Goal: Transaction & Acquisition: Purchase product/service

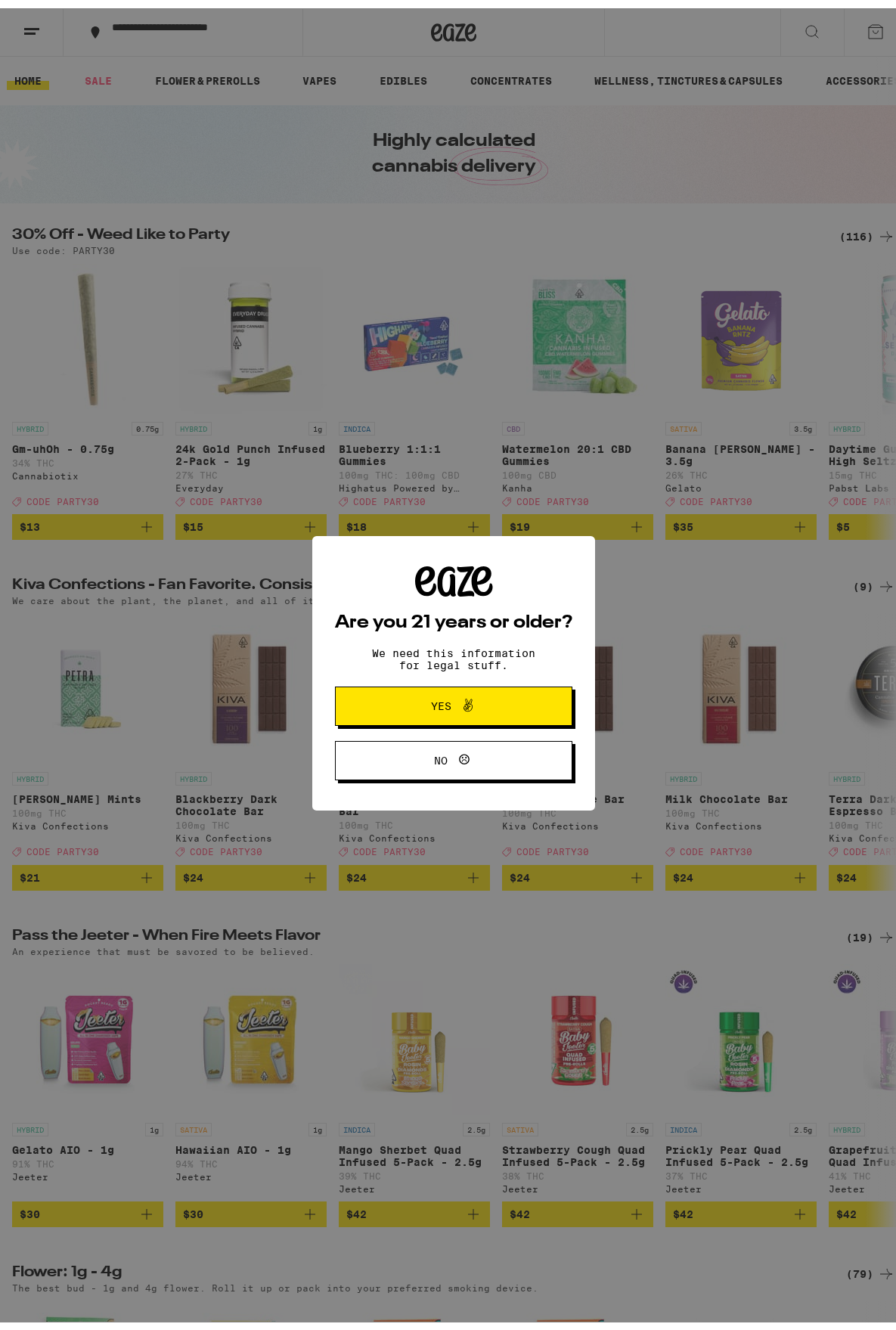
click at [442, 699] on span "Yes" at bounding box center [441, 697] width 21 height 10
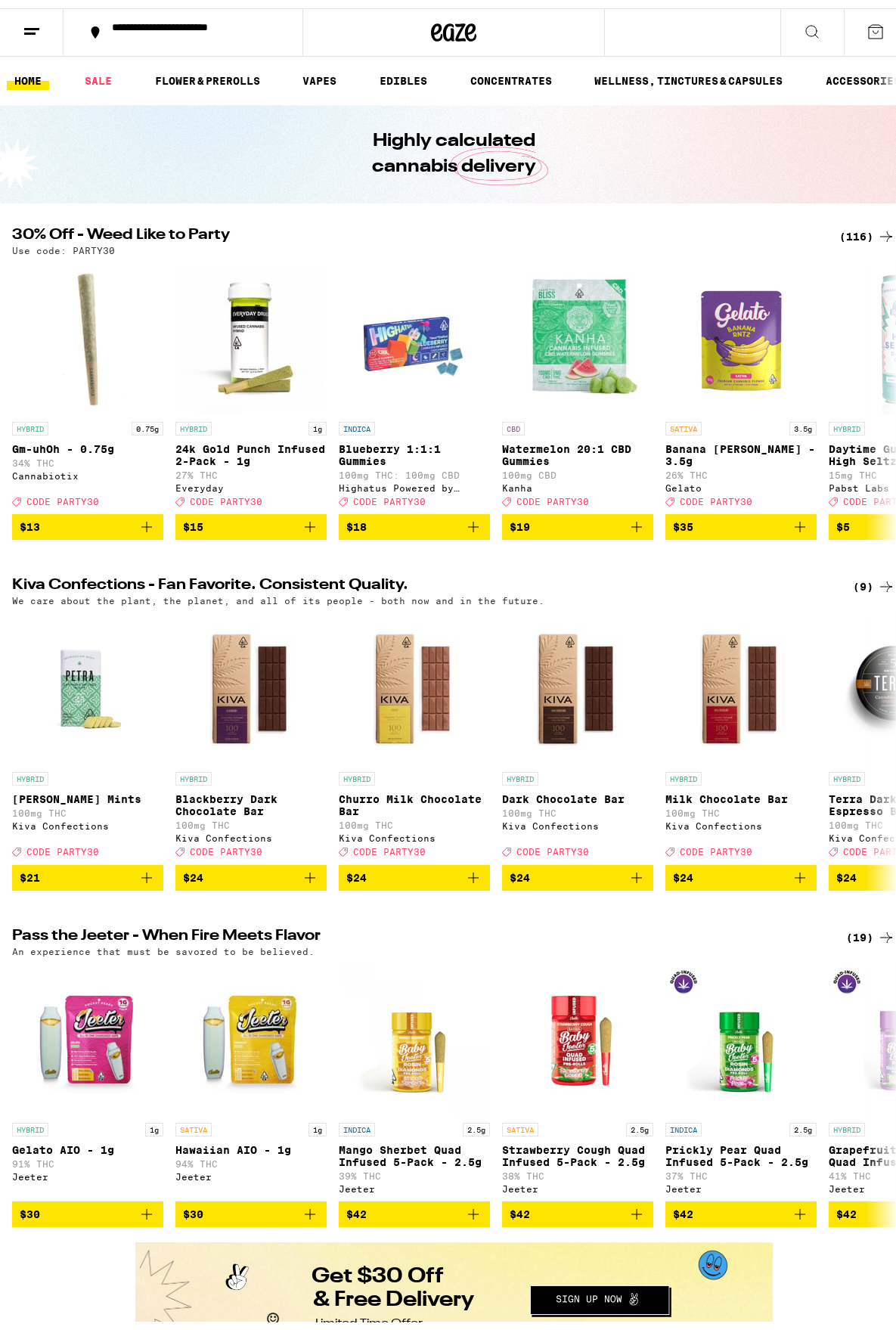
click at [867, 24] on icon at bounding box center [875, 23] width 18 height 18
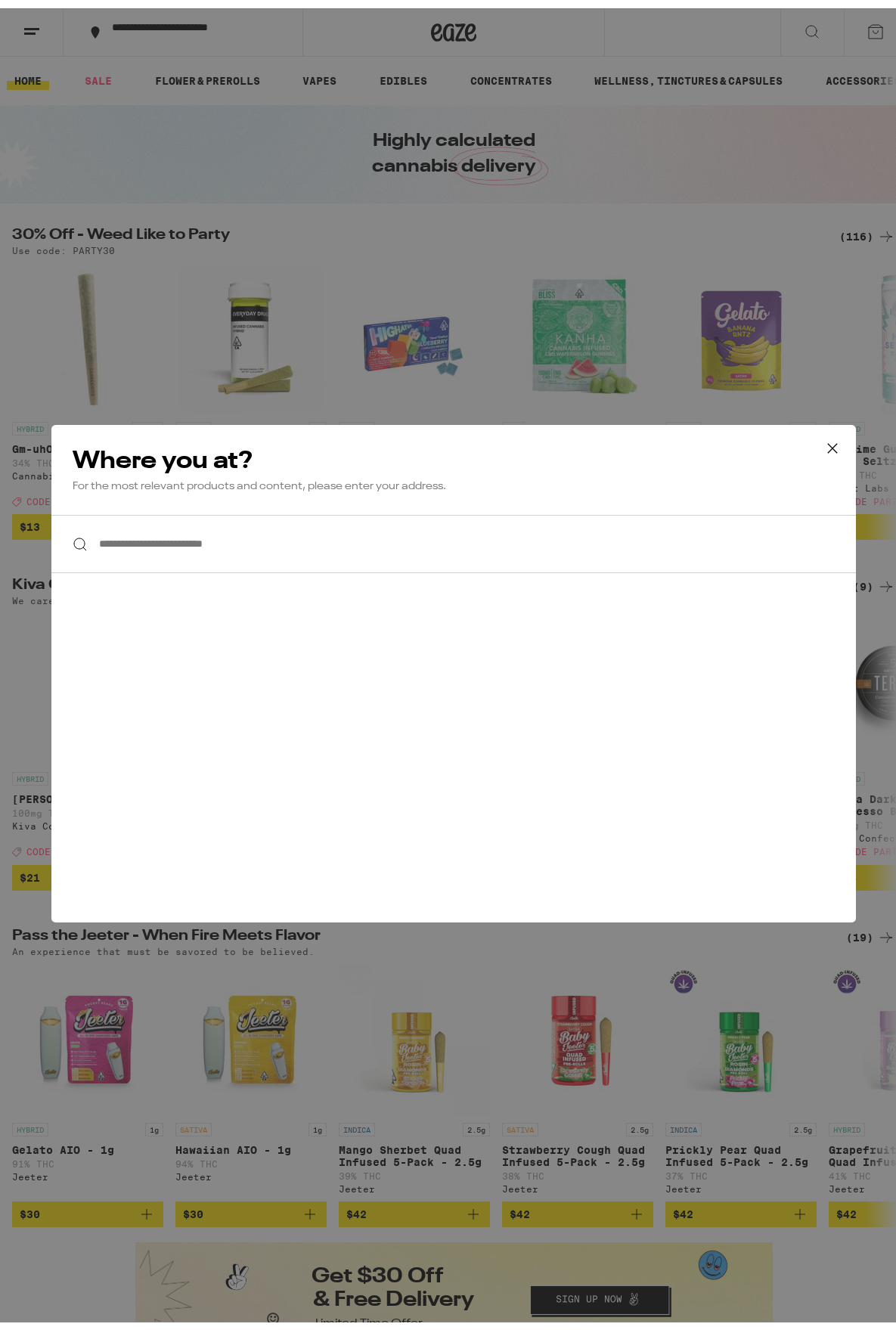
click at [346, 219] on div "**********" at bounding box center [453, 665] width 907 height 1330
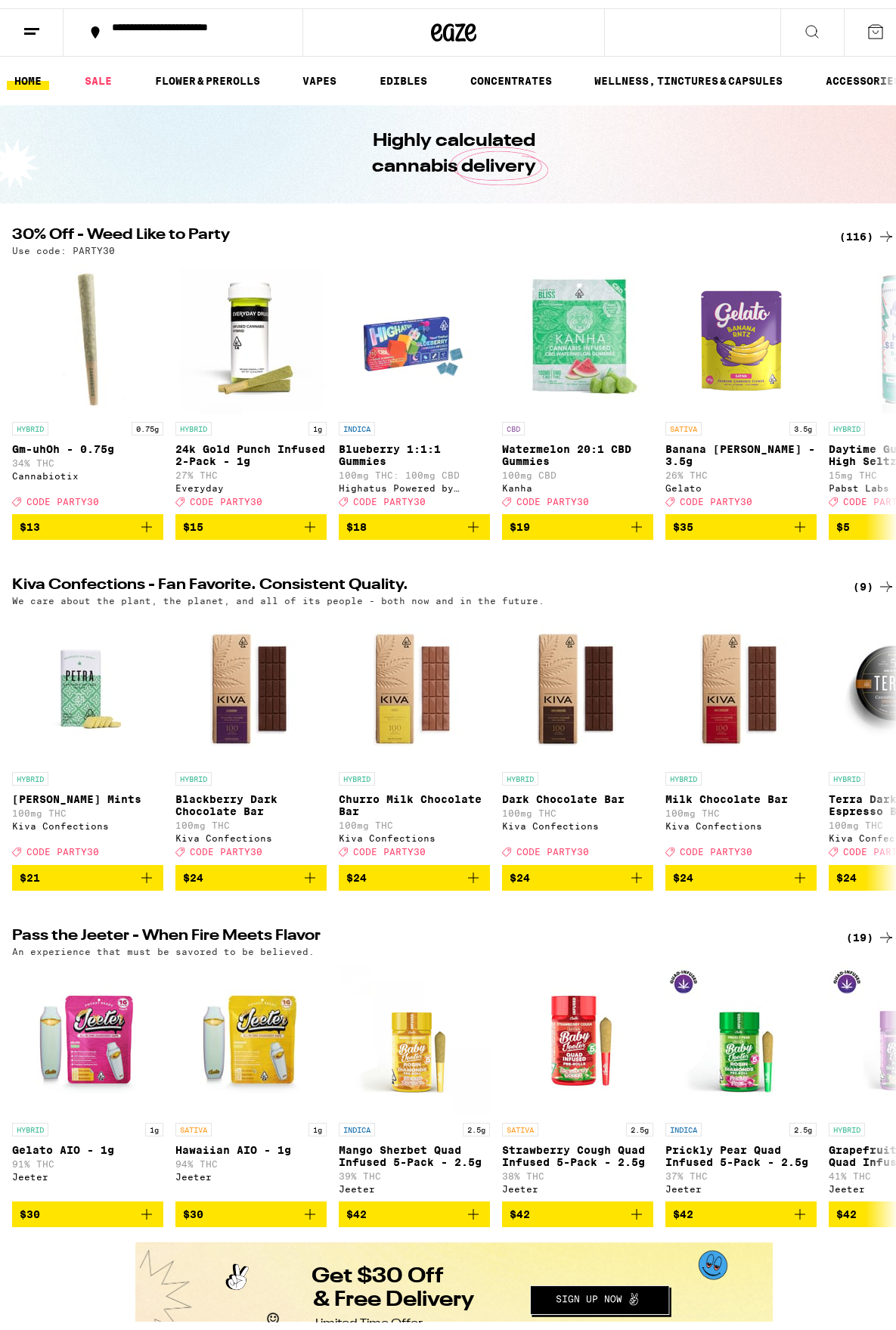
click at [34, 21] on icon at bounding box center [31, 23] width 18 height 18
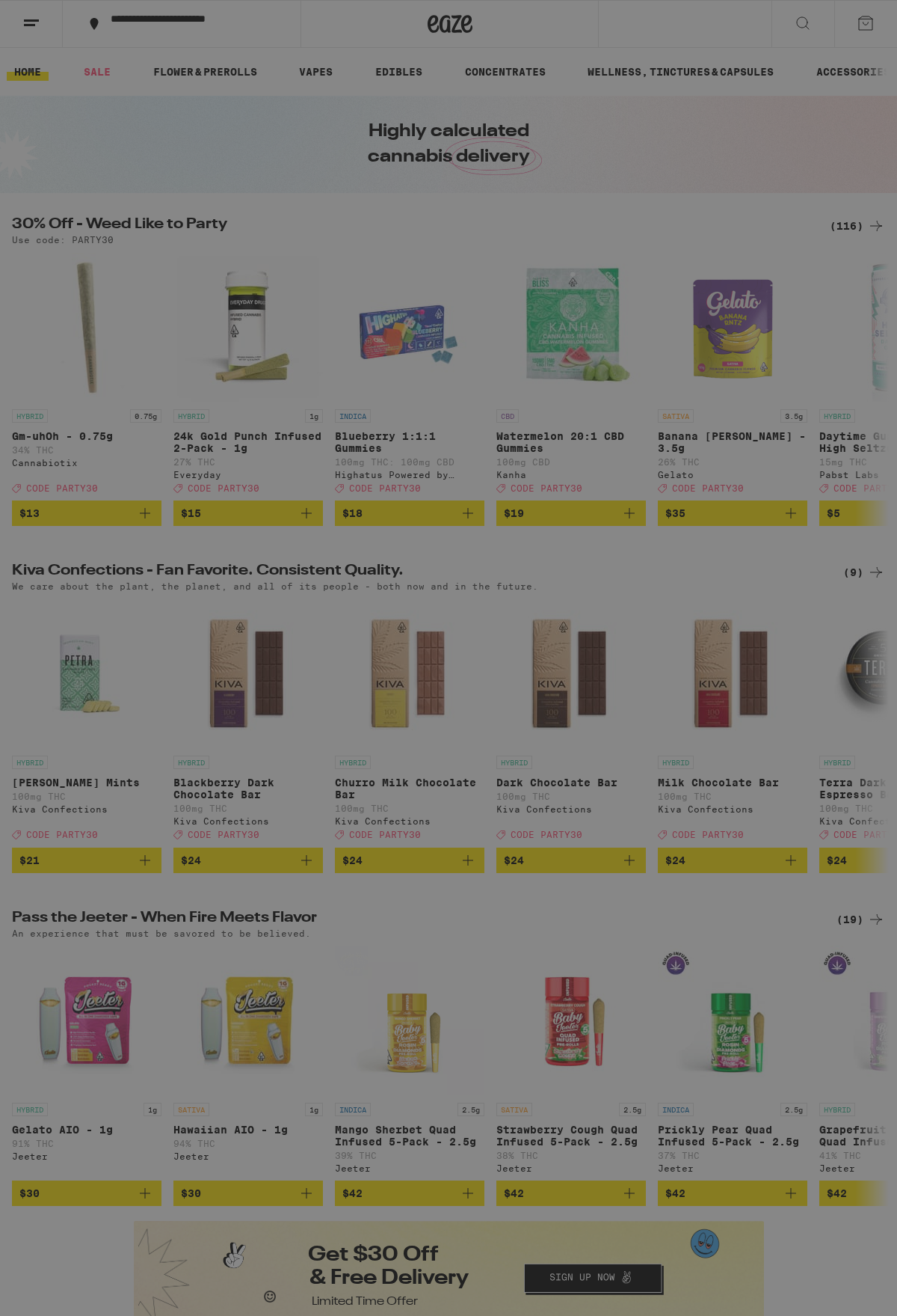
click at [152, 70] on button "Log In" at bounding box center [207, 79] width 263 height 30
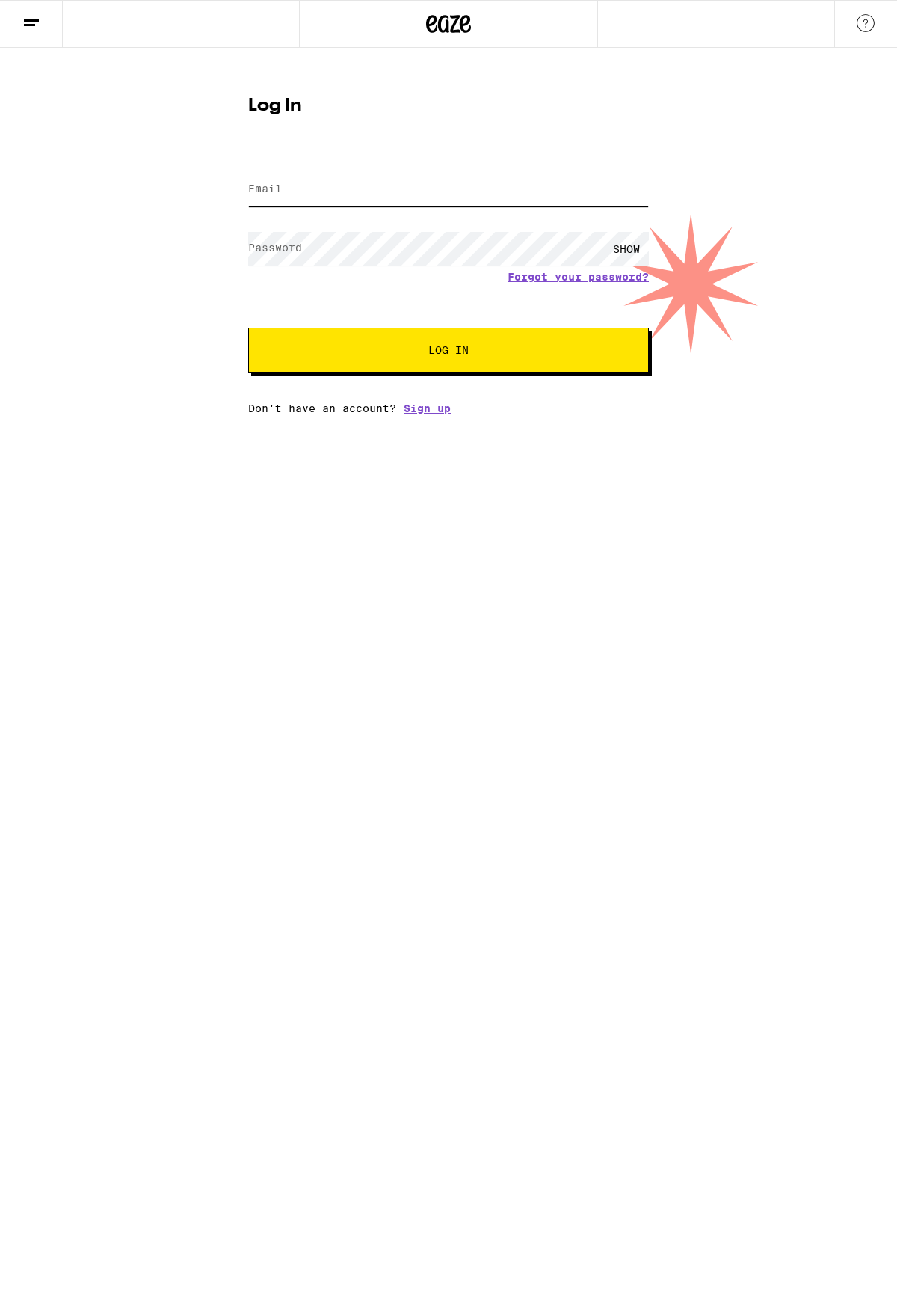
type input "[EMAIL_ADDRESS][PERSON_NAME][DOMAIN_NAME]"
click at [400, 356] on span "Log In" at bounding box center [448, 350] width 280 height 10
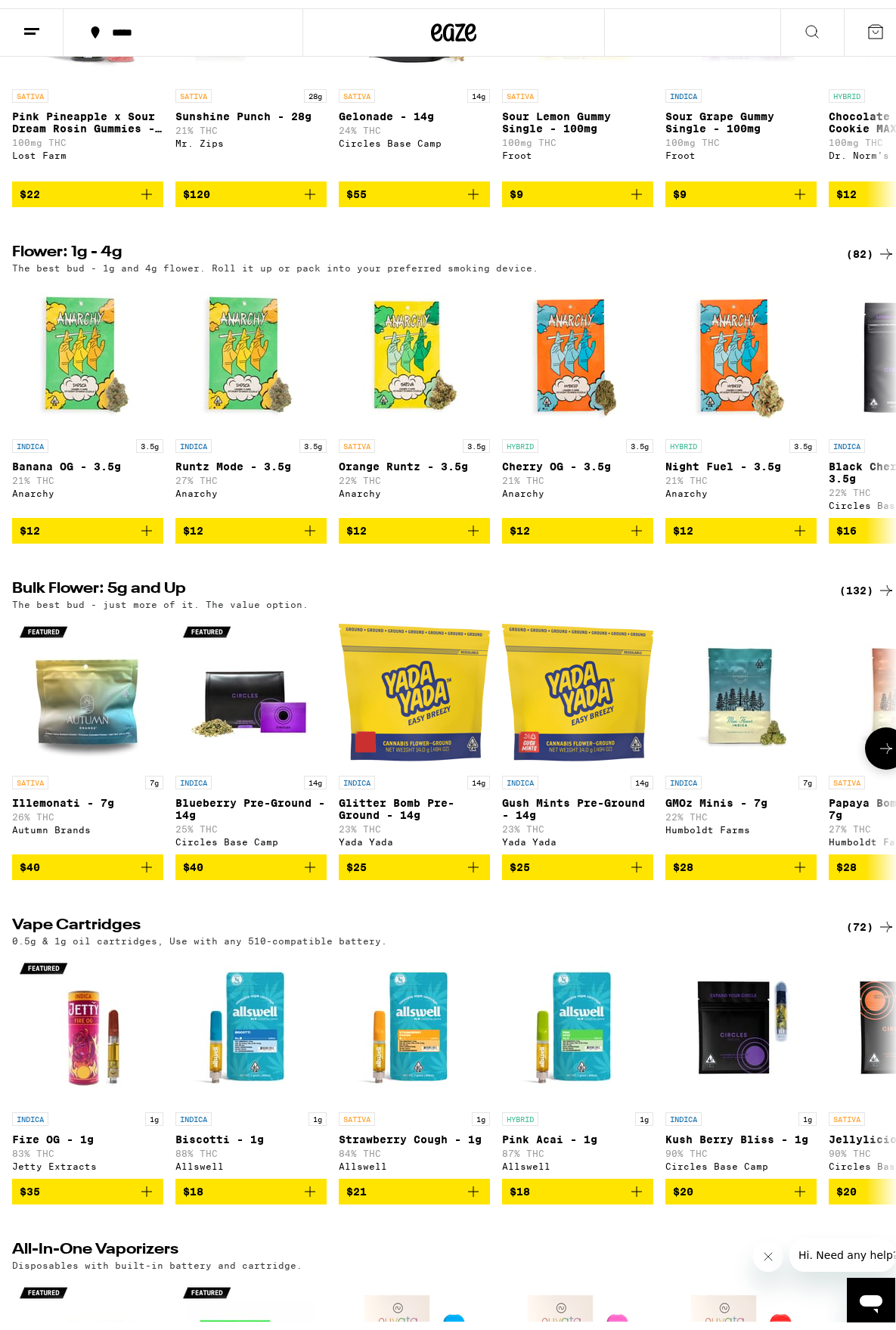
scroll to position [1512, 0]
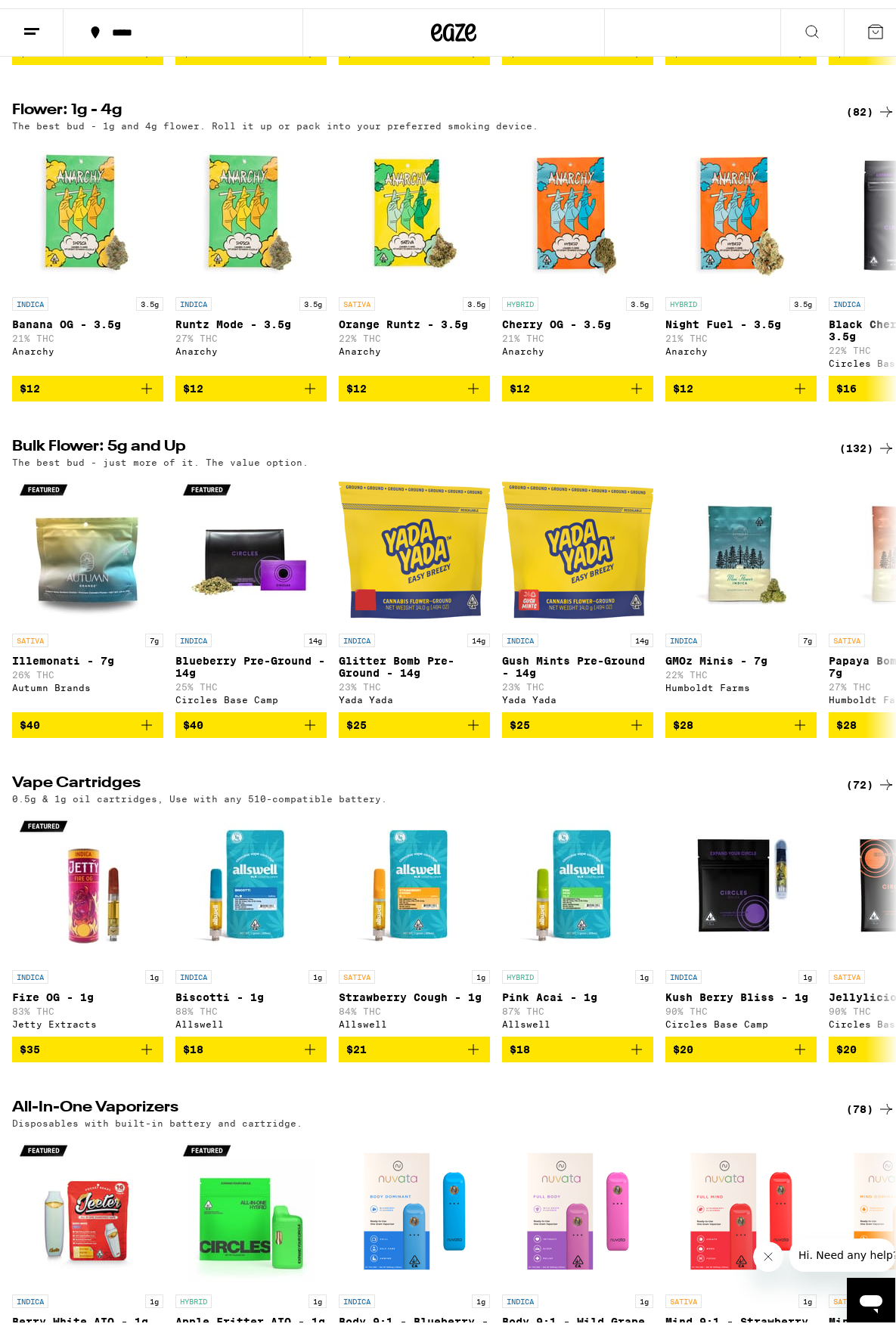
click at [865, 449] on div "(132)" at bounding box center [867, 439] width 56 height 18
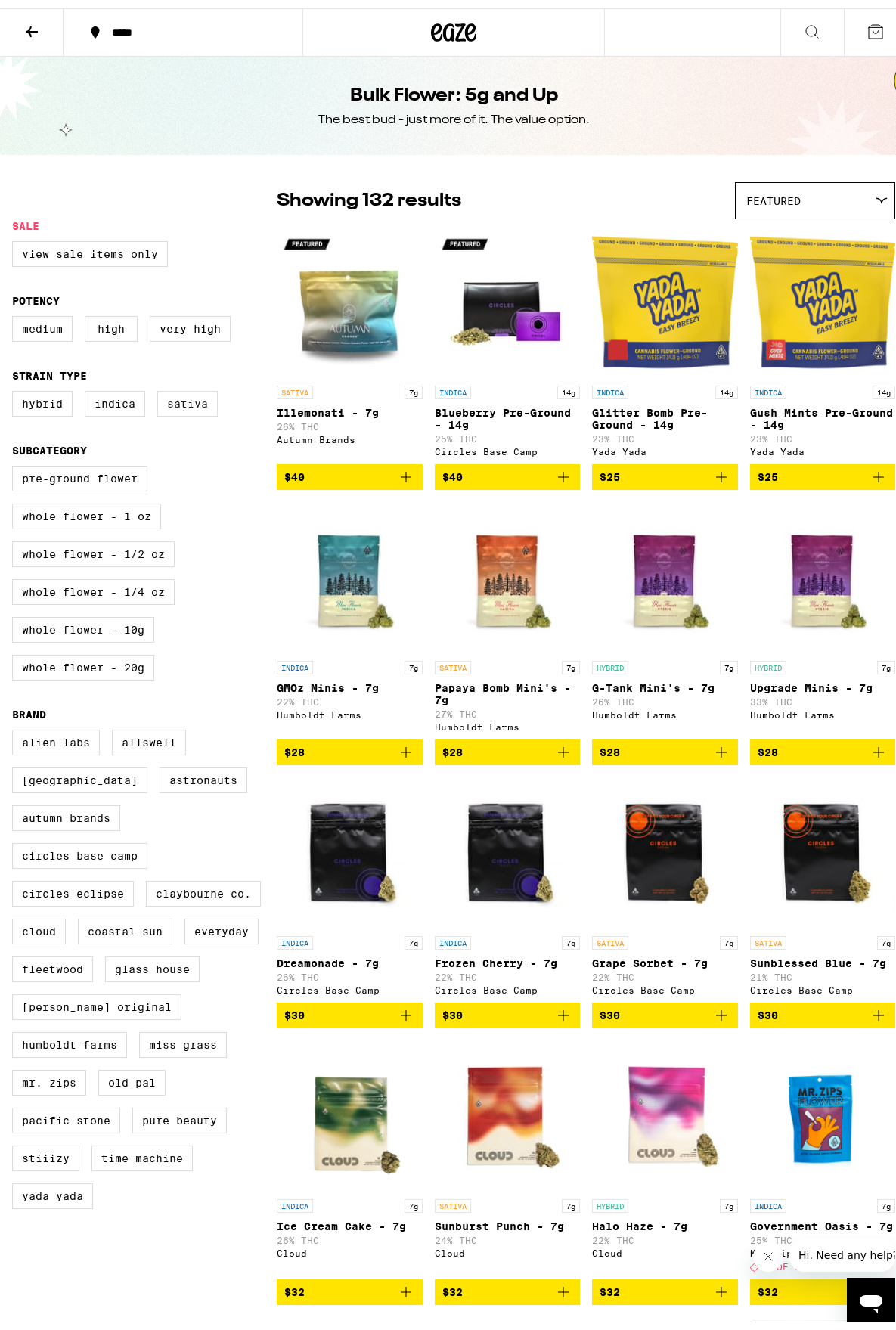
click at [197, 402] on label "Sativa" at bounding box center [187, 395] width 60 height 26
click at [15, 385] on input "Sativa" at bounding box center [15, 385] width 1 height 1
checkbox input "true"
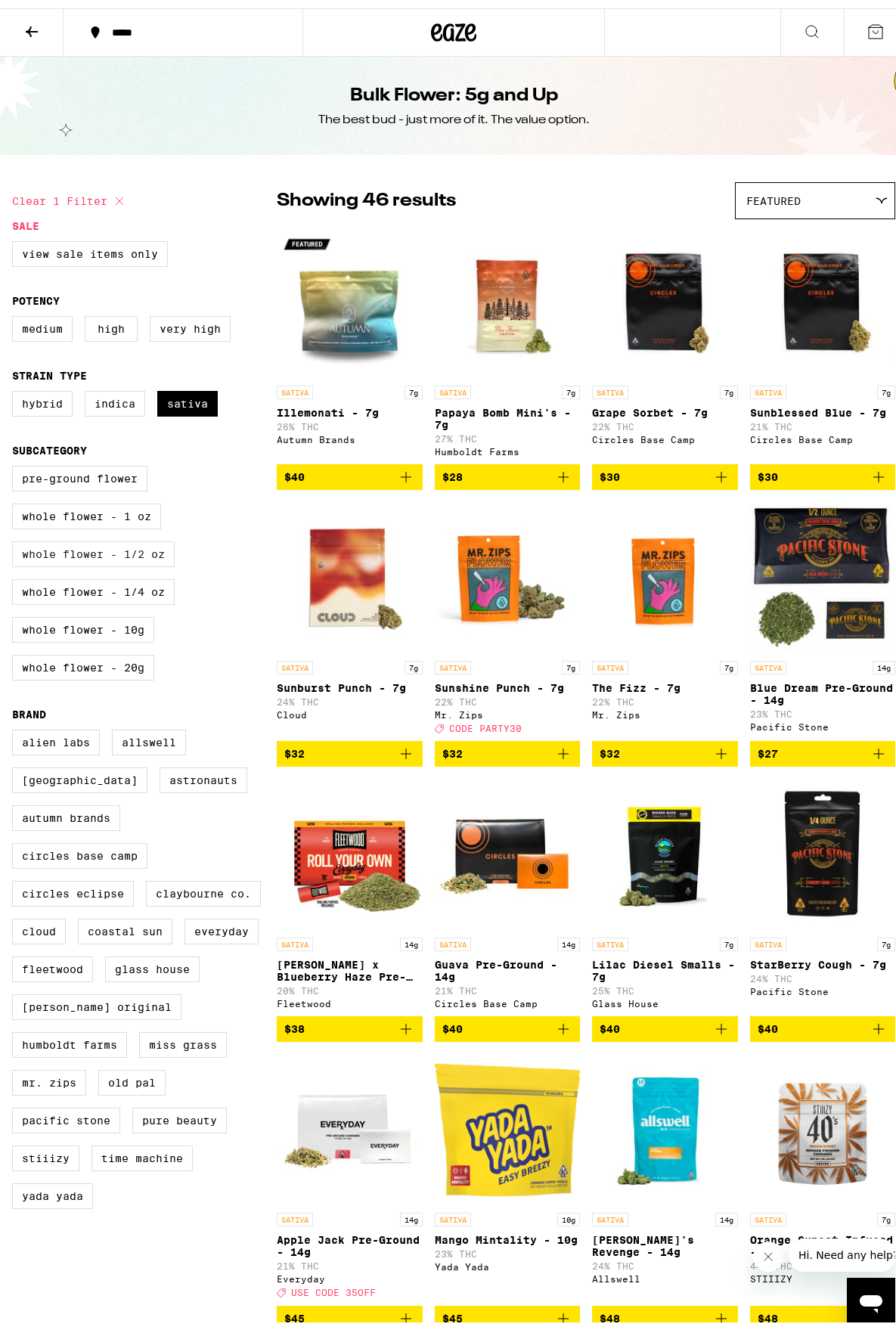
click at [67, 559] on label "Whole Flower - 1/2 oz" at bounding box center [93, 546] width 163 height 26
click at [15, 460] on input "Whole Flower - 1/2 oz" at bounding box center [15, 460] width 1 height 1
checkbox input "true"
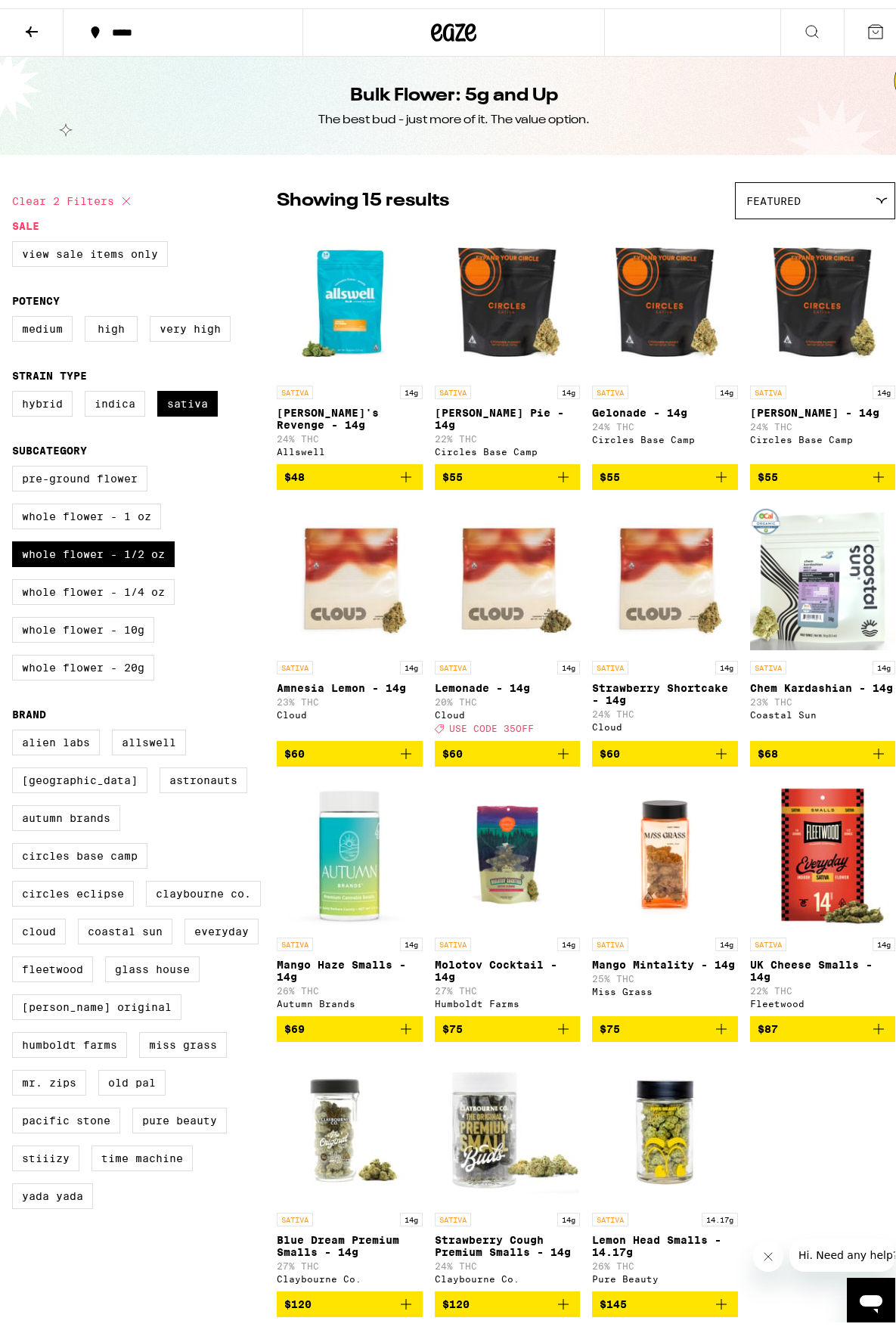
click at [869, 747] on icon "Add to bag" at bounding box center [878, 745] width 18 height 18
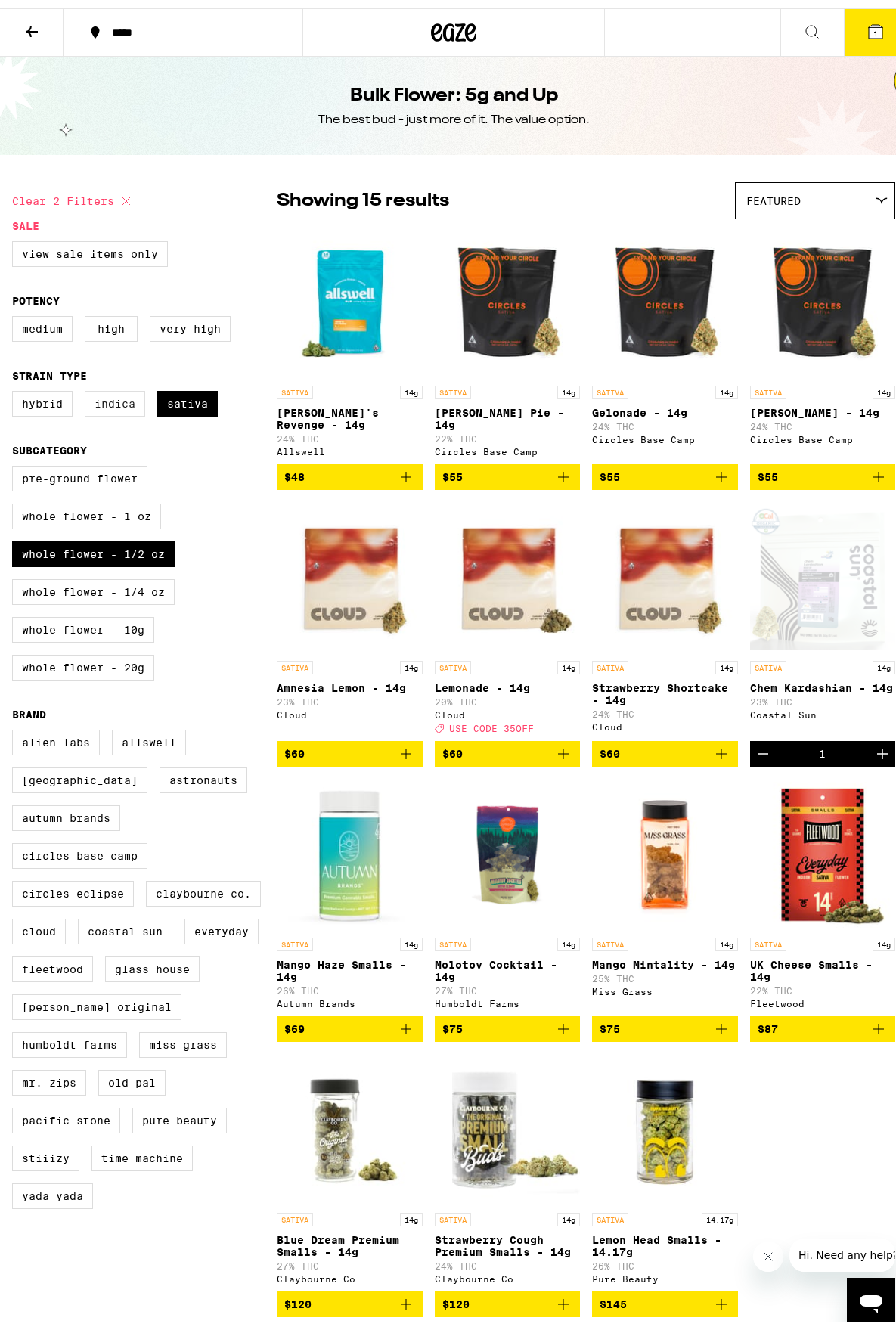
click at [100, 406] on label "Indica" at bounding box center [114, 395] width 60 height 26
click at [15, 385] on input "Indica" at bounding box center [15, 385] width 1 height 1
checkbox input "true"
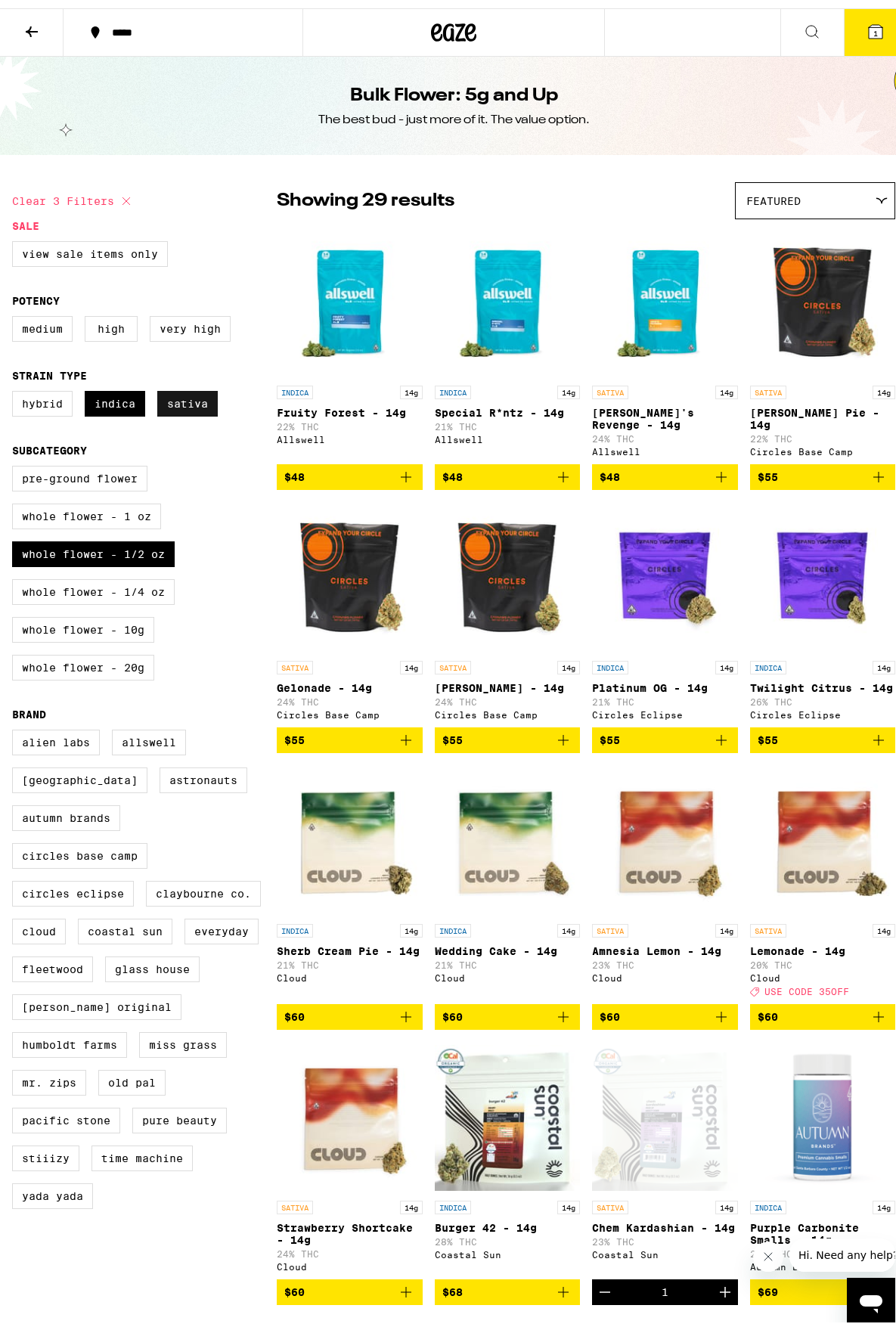
click at [187, 408] on label "Sativa" at bounding box center [187, 395] width 60 height 26
click at [15, 385] on input "Sativa" at bounding box center [15, 385] width 1 height 1
checkbox input "false"
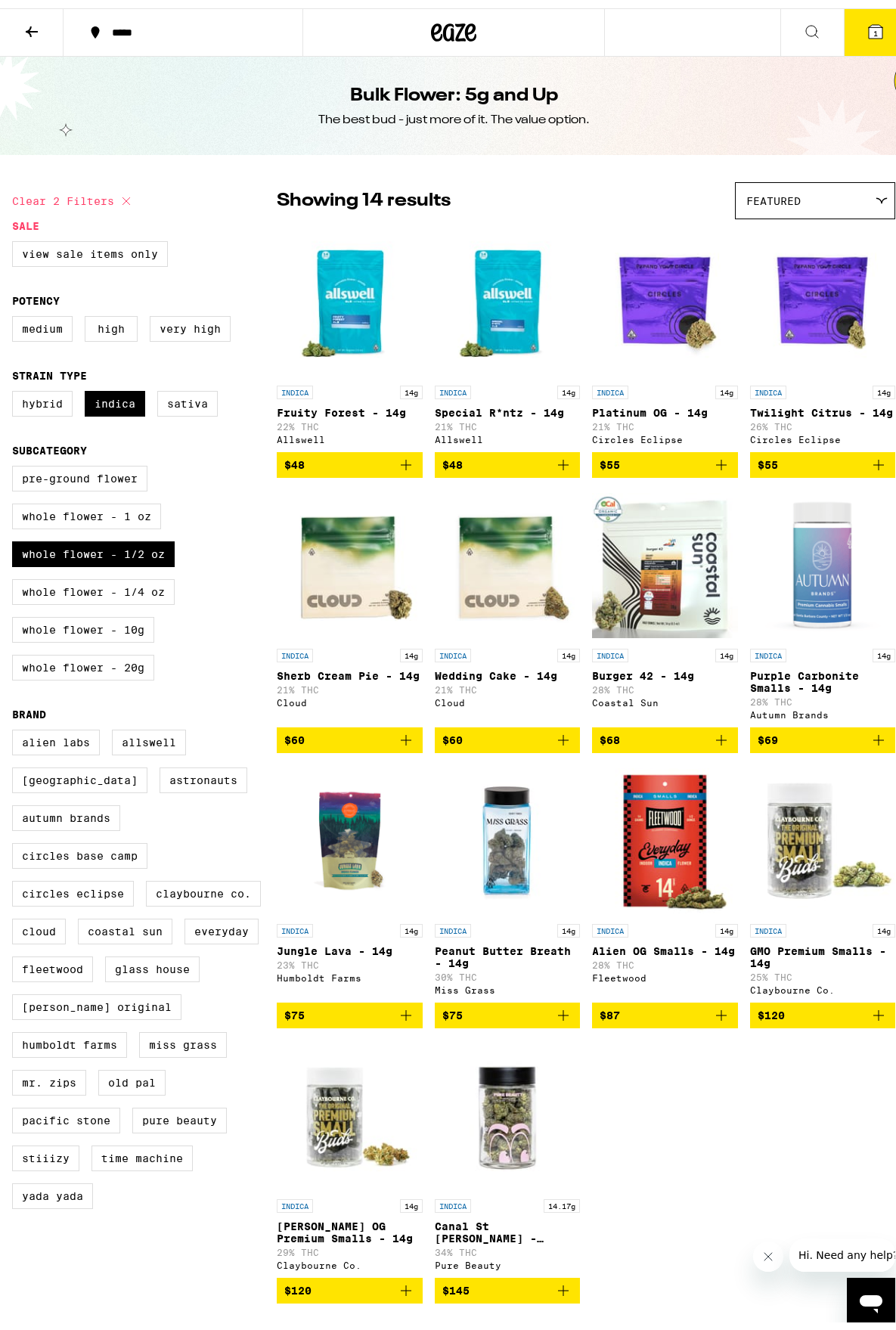
click at [692, 741] on span "$68" at bounding box center [665, 732] width 131 height 18
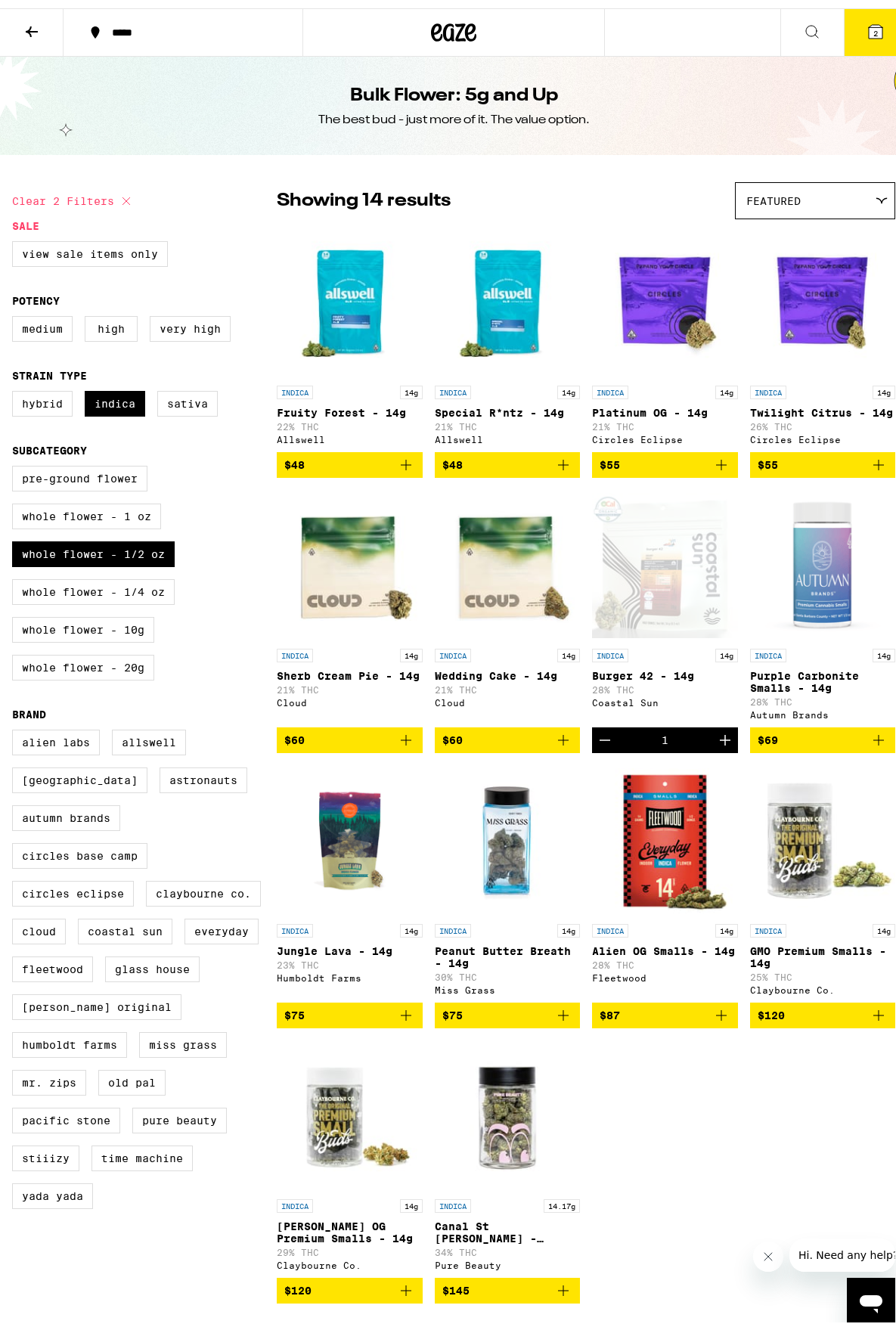
click at [874, 21] on span "2" at bounding box center [875, 25] width 4 height 9
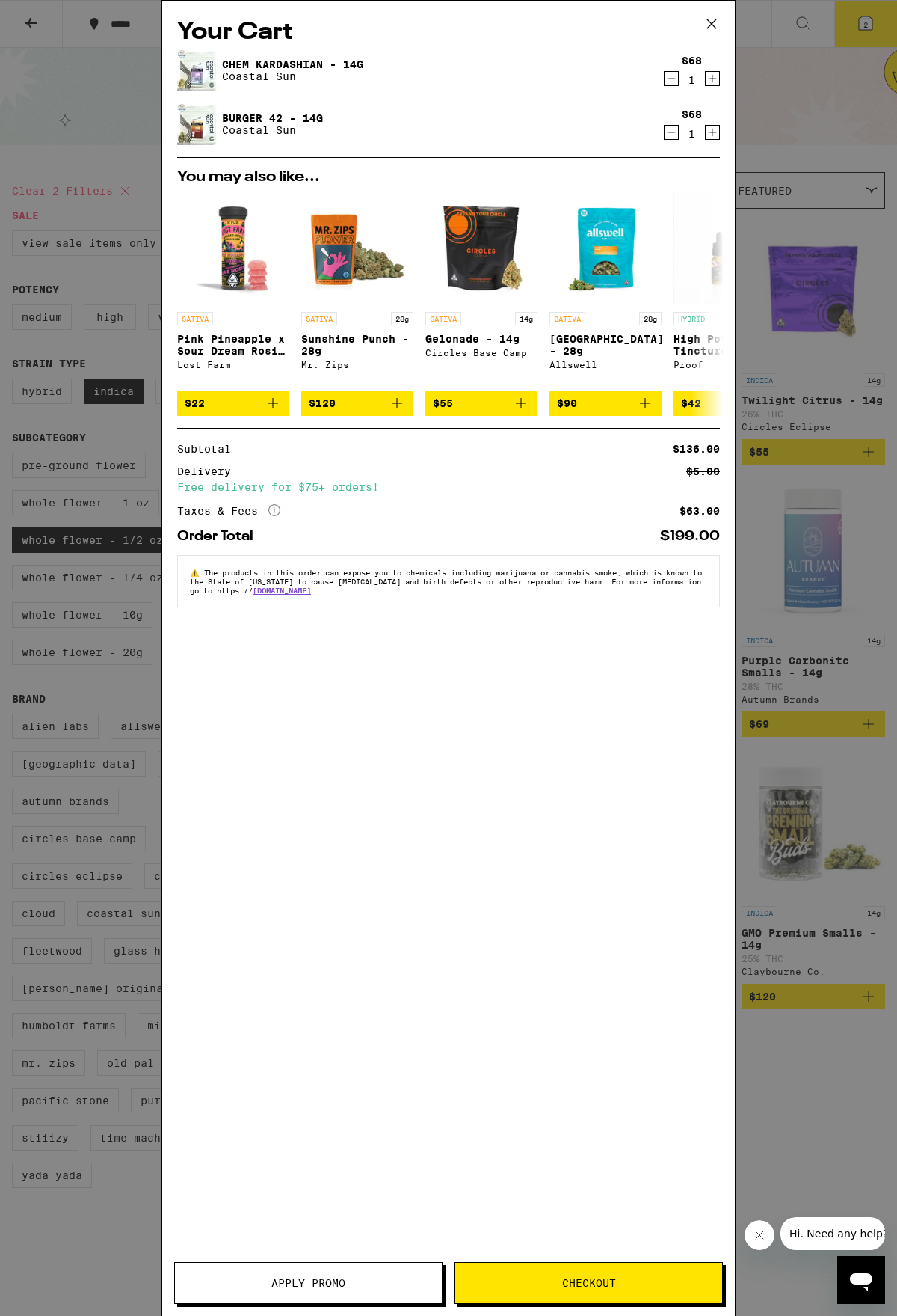
click at [672, 133] on icon "Decrement" at bounding box center [672, 133] width 9 height 0
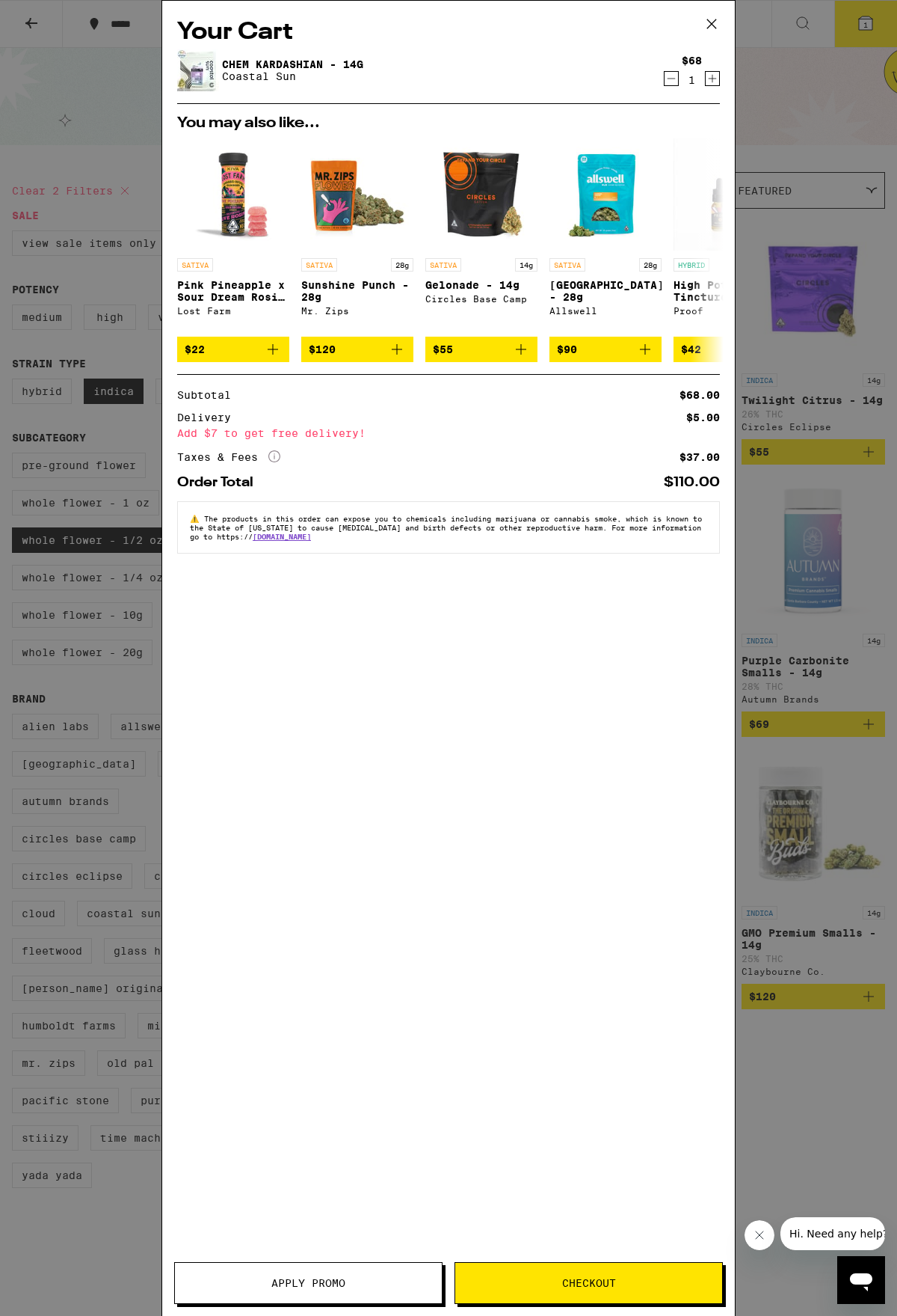
click at [715, 16] on icon at bounding box center [712, 24] width 22 height 22
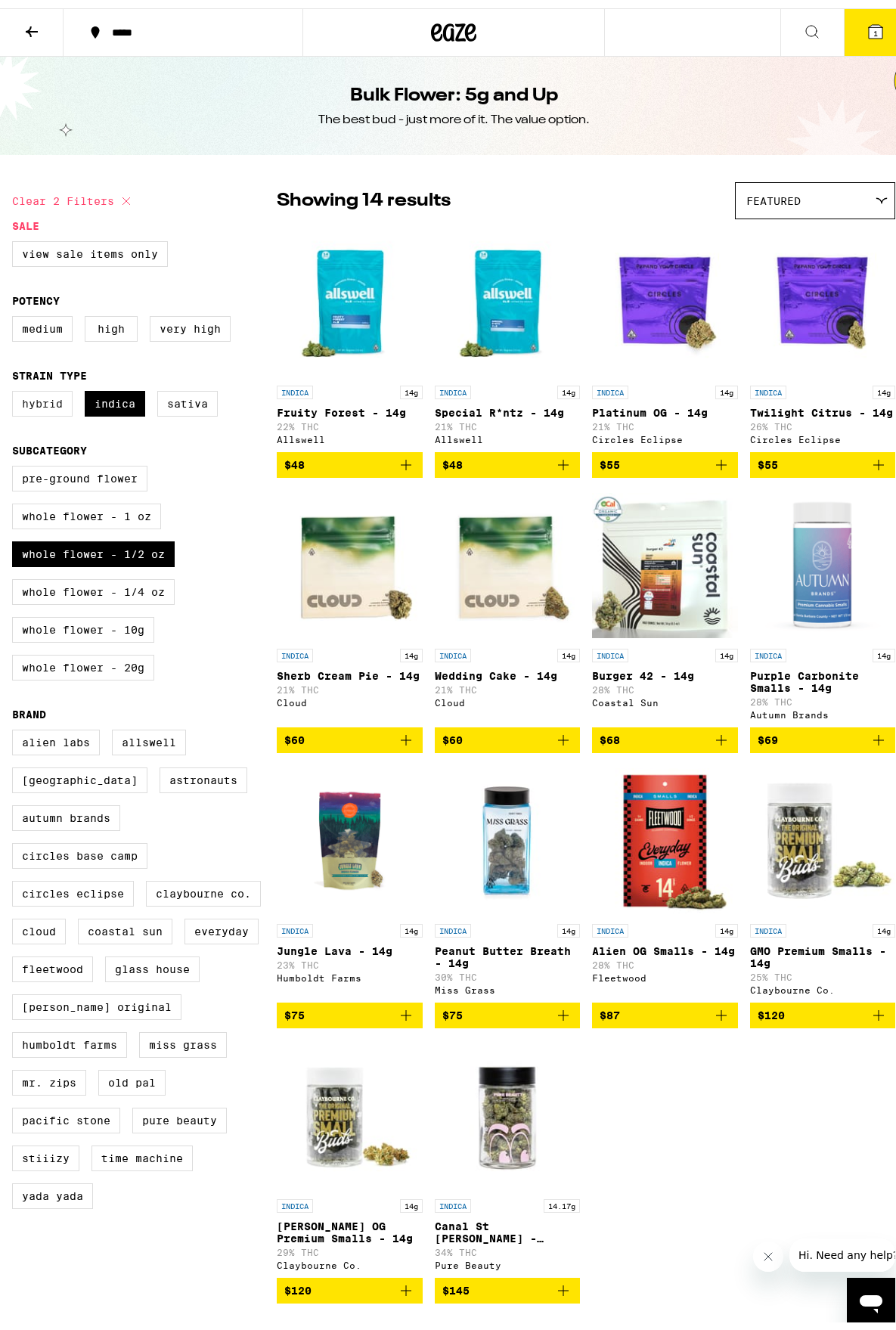
click at [34, 395] on label "Hybrid" at bounding box center [42, 395] width 60 height 26
click at [15, 385] on input "Hybrid" at bounding box center [15, 385] width 1 height 1
checkbox input "true"
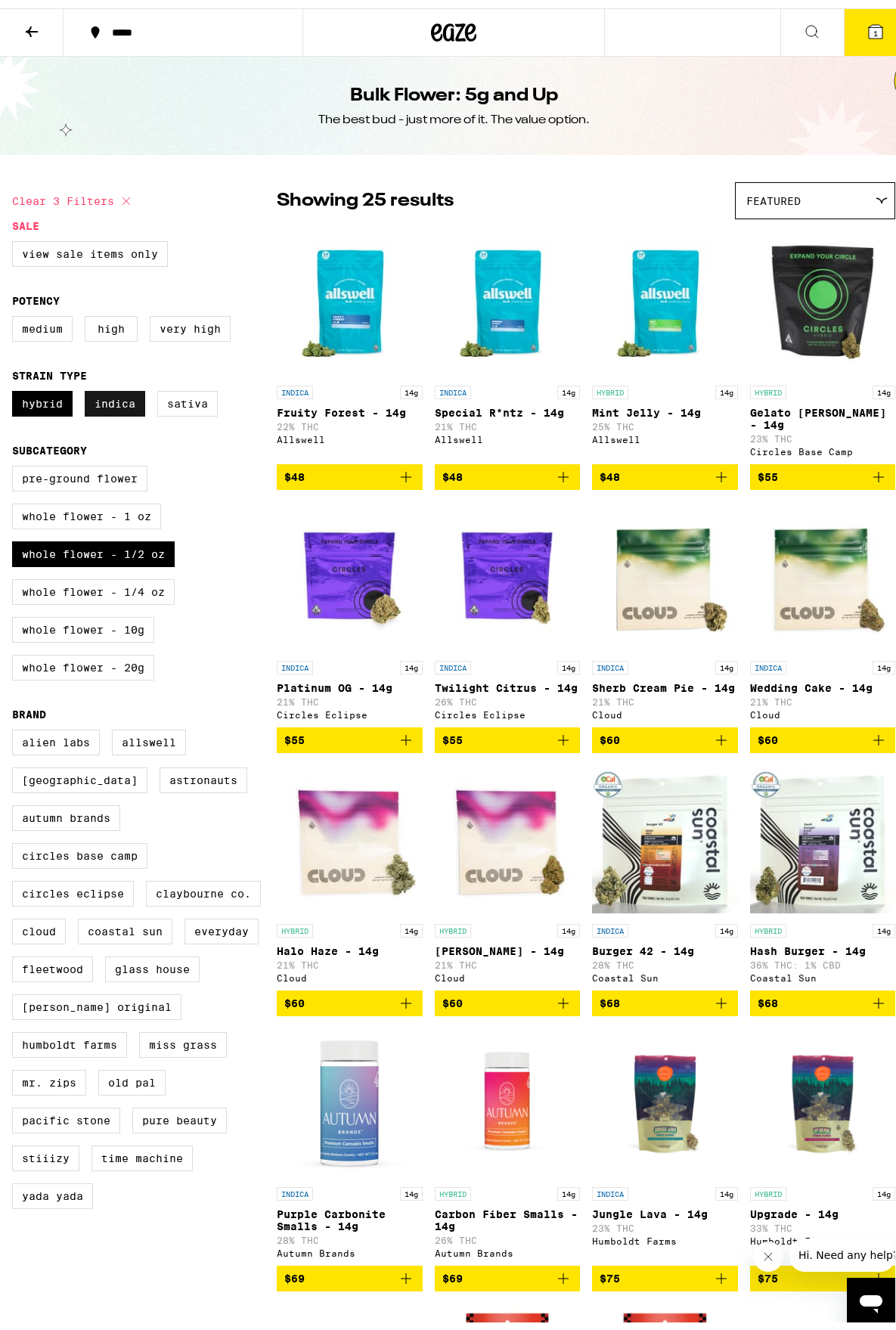
click at [105, 394] on label "Indica" at bounding box center [114, 395] width 60 height 26
click at [15, 385] on input "Indica" at bounding box center [15, 385] width 1 height 1
checkbox input "false"
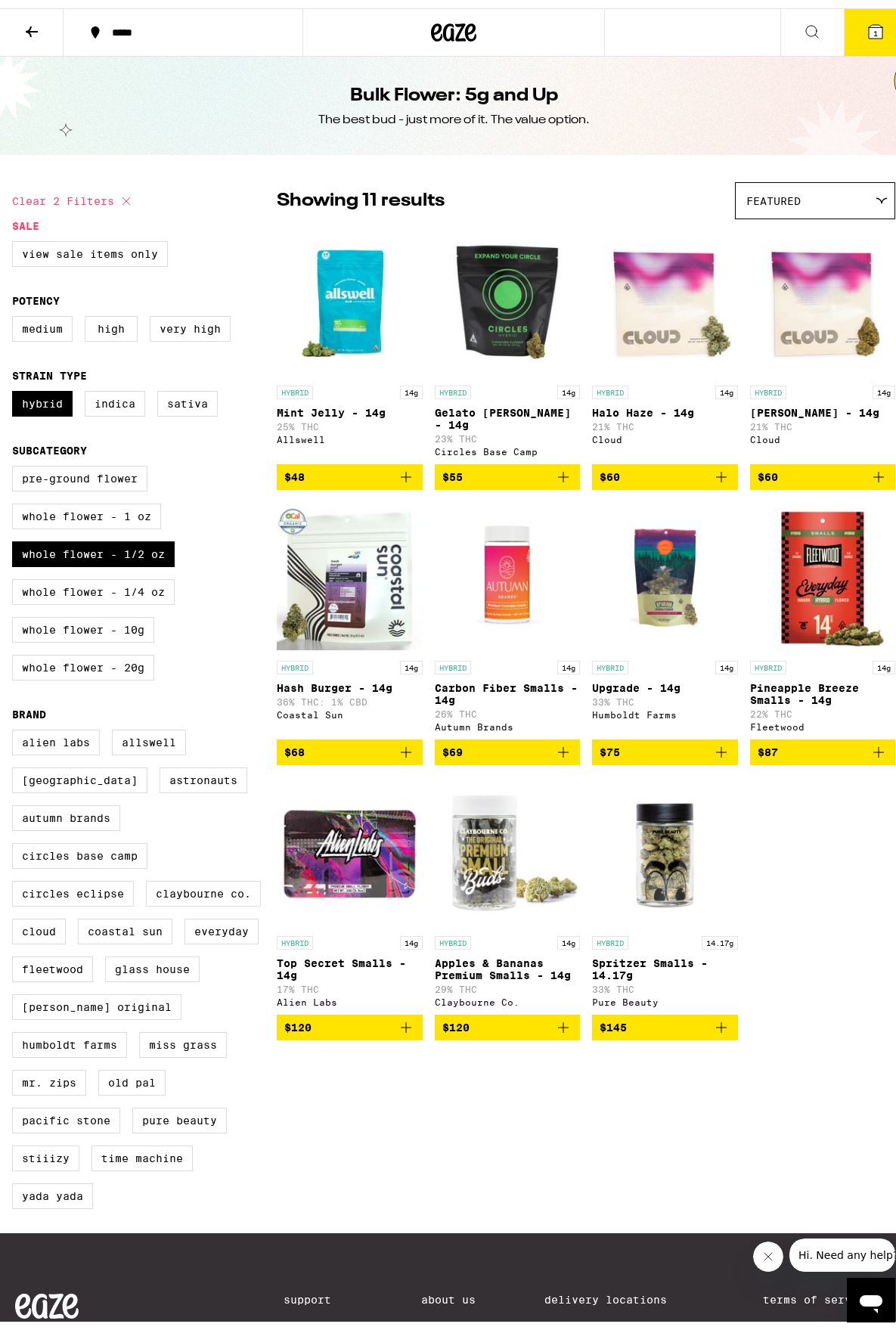
click at [561, 463] on icon "Add to bag" at bounding box center [563, 469] width 18 height 18
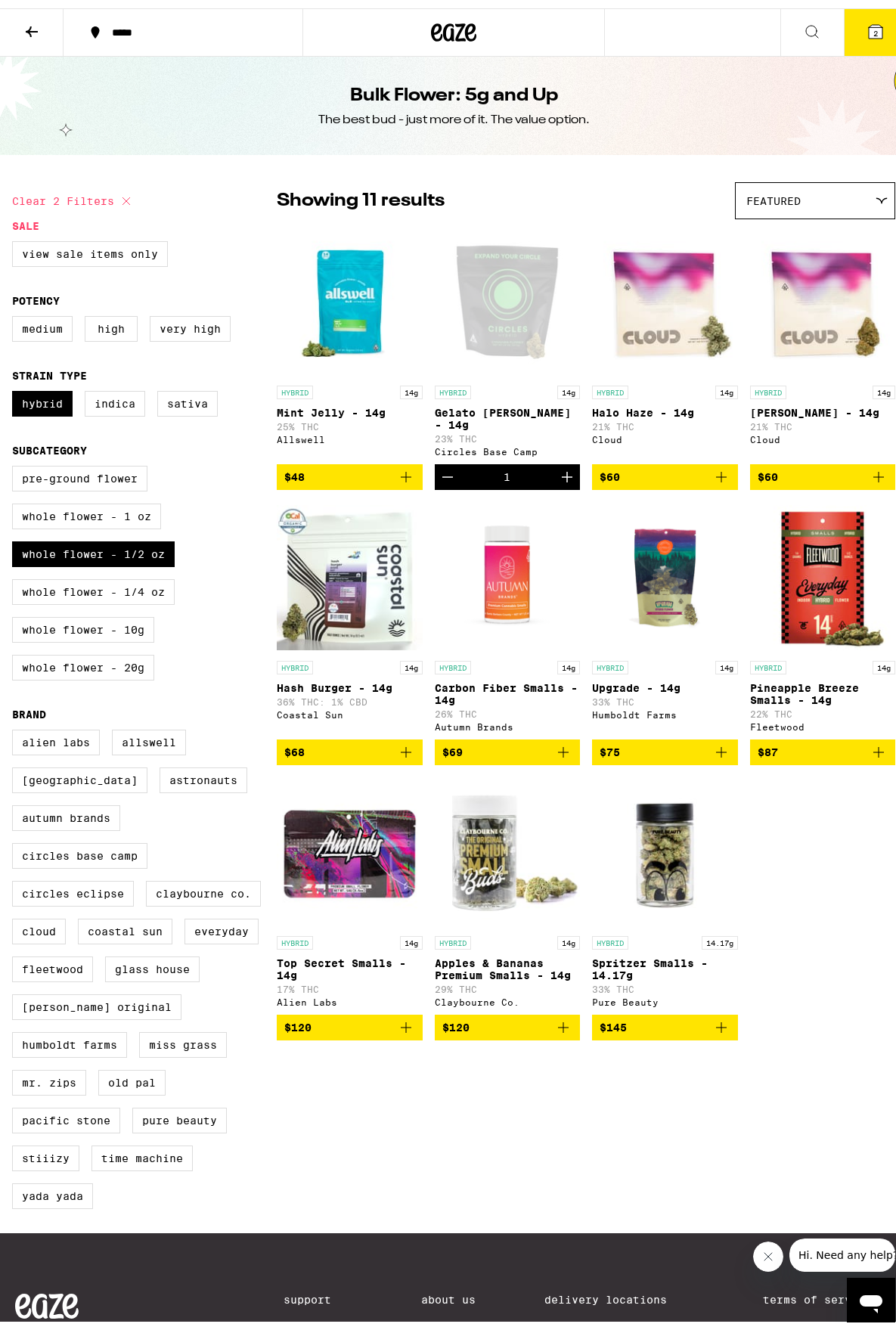
click at [854, 21] on button "2" at bounding box center [875, 24] width 64 height 47
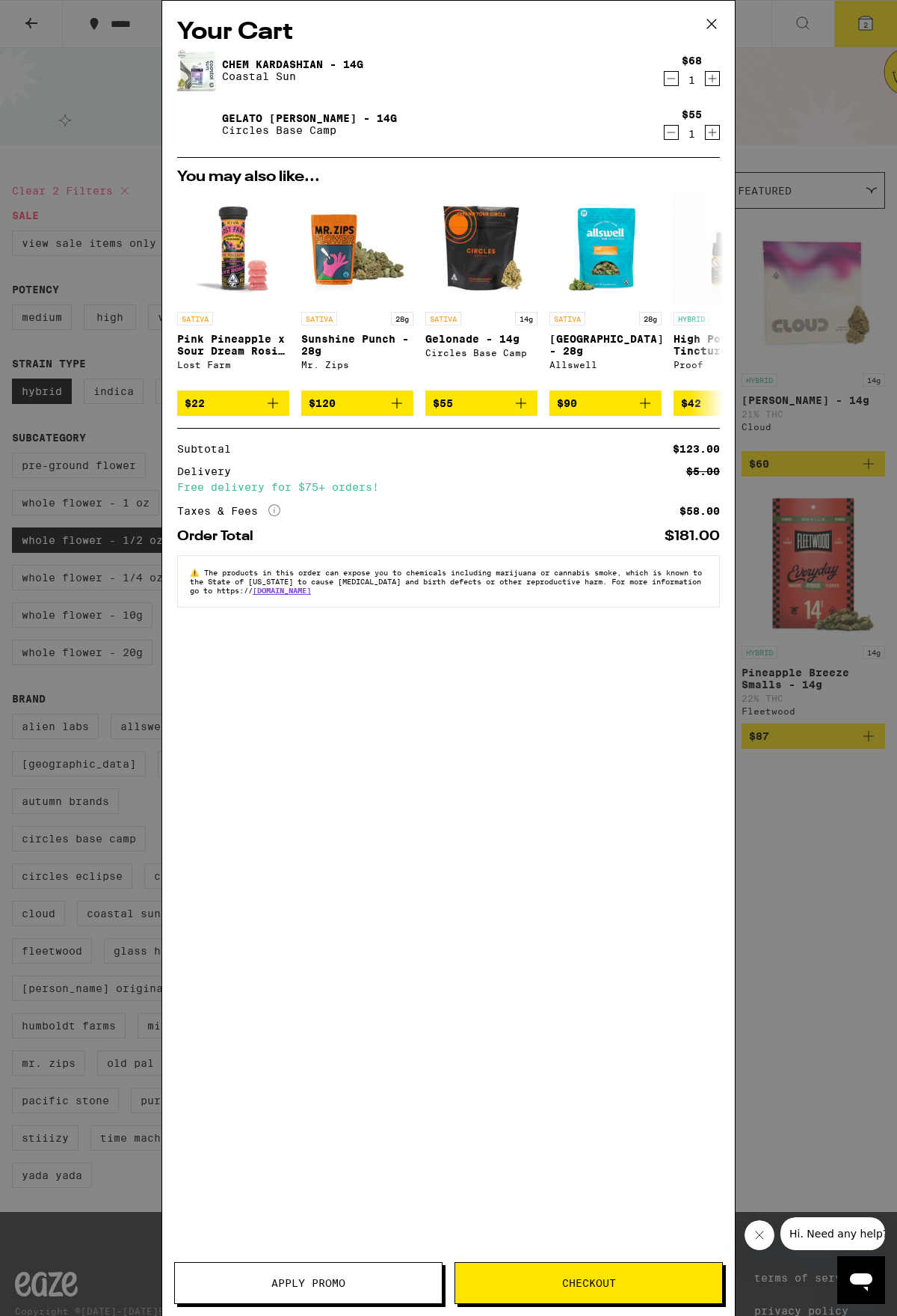
click at [712, 23] on icon at bounding box center [712, 24] width 9 height 9
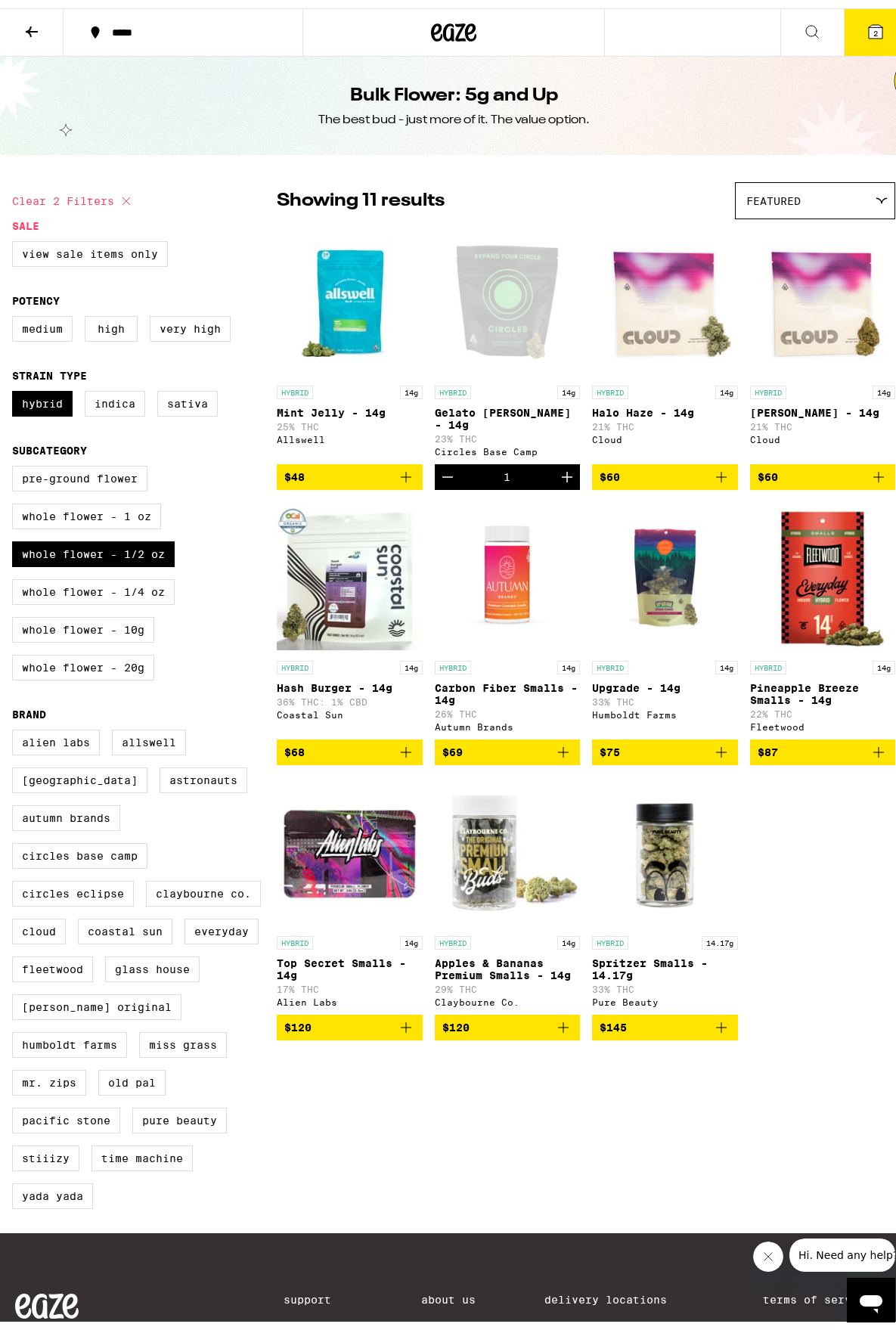
click at [114, 23] on div "*****" at bounding box center [190, 24] width 173 height 10
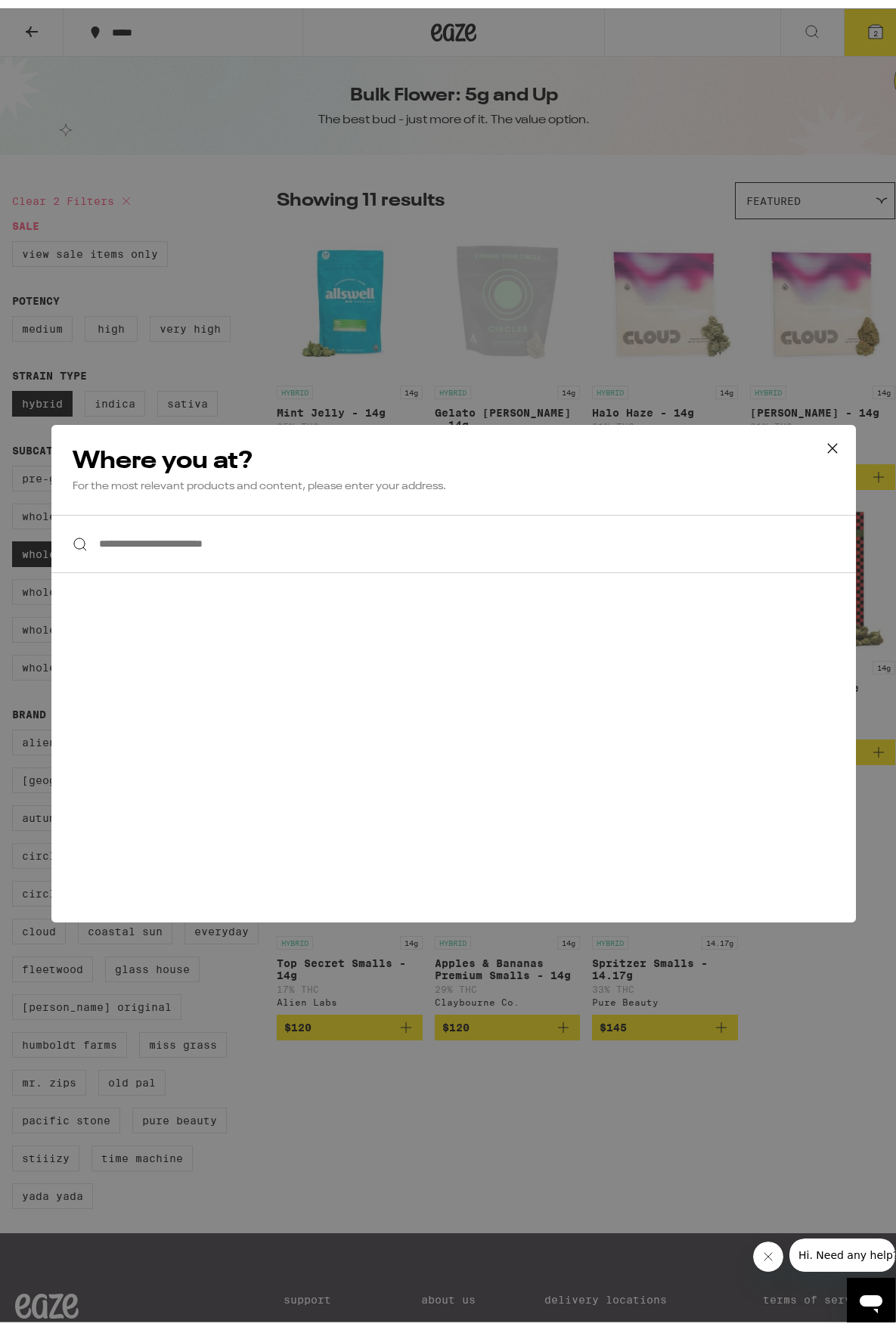
click at [125, 539] on input "**********" at bounding box center [454, 536] width 805 height 58
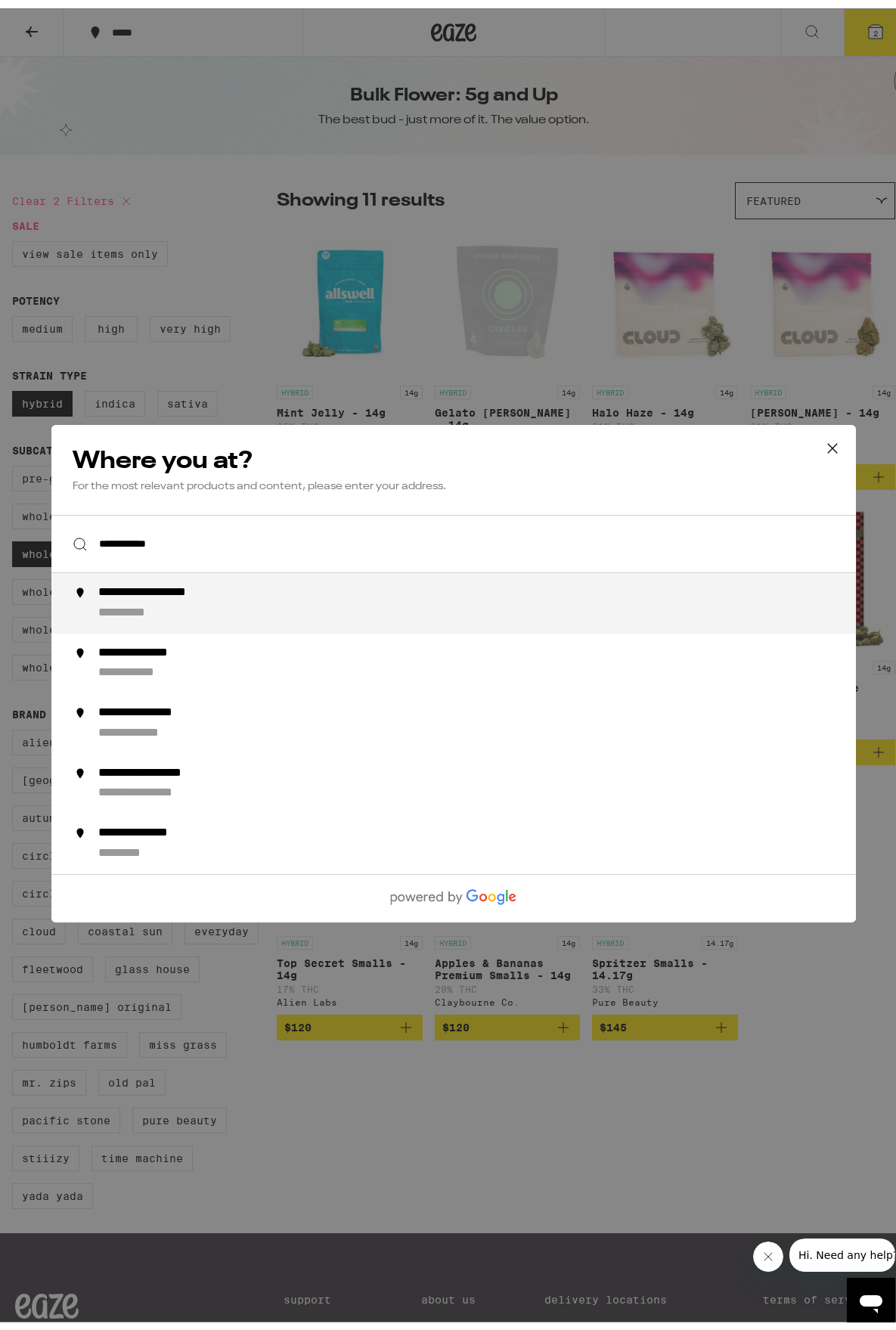
click at [145, 590] on div "**********" at bounding box center [172, 585] width 148 height 15
type input "**********"
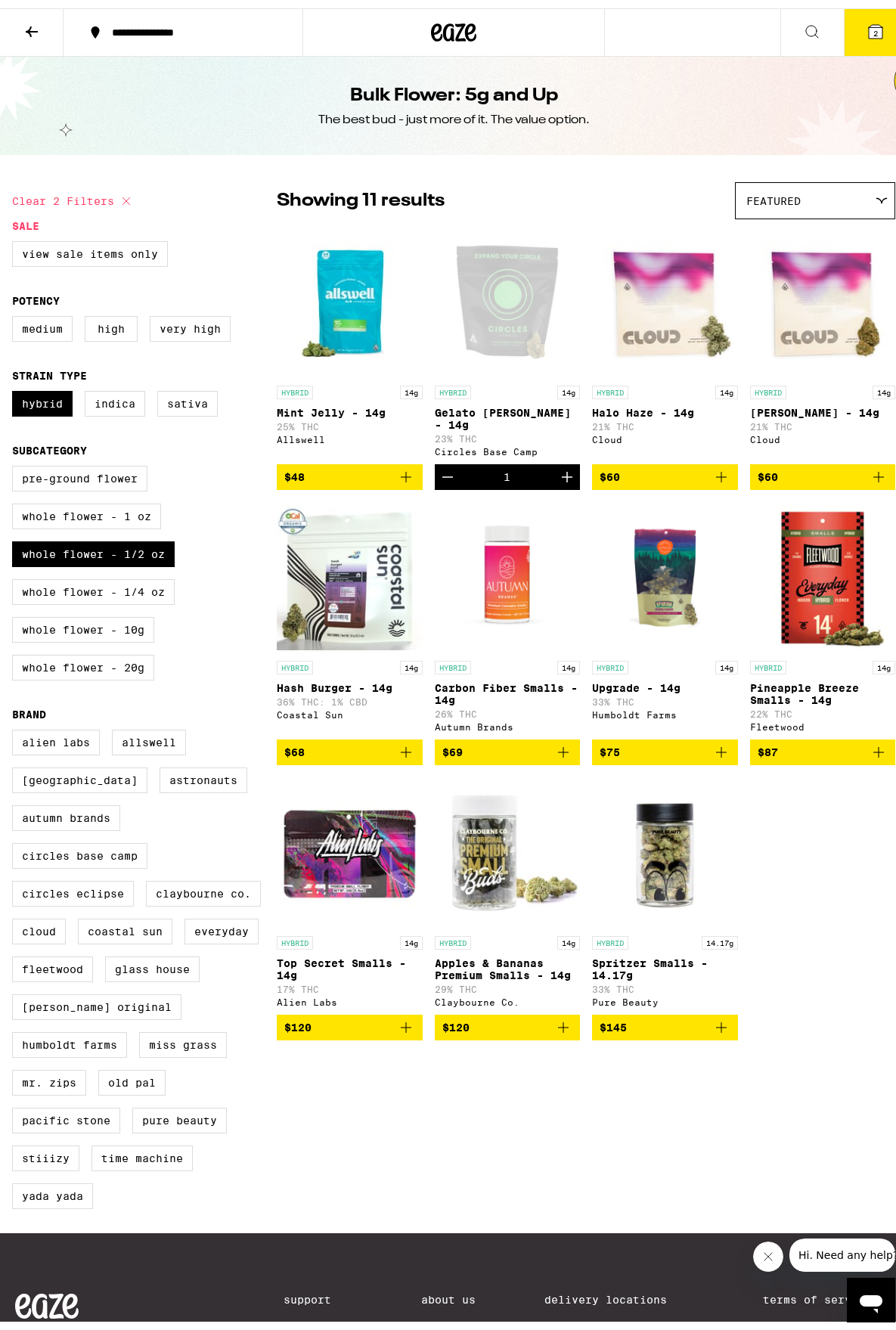
click at [874, 23] on span "2" at bounding box center [875, 25] width 4 height 9
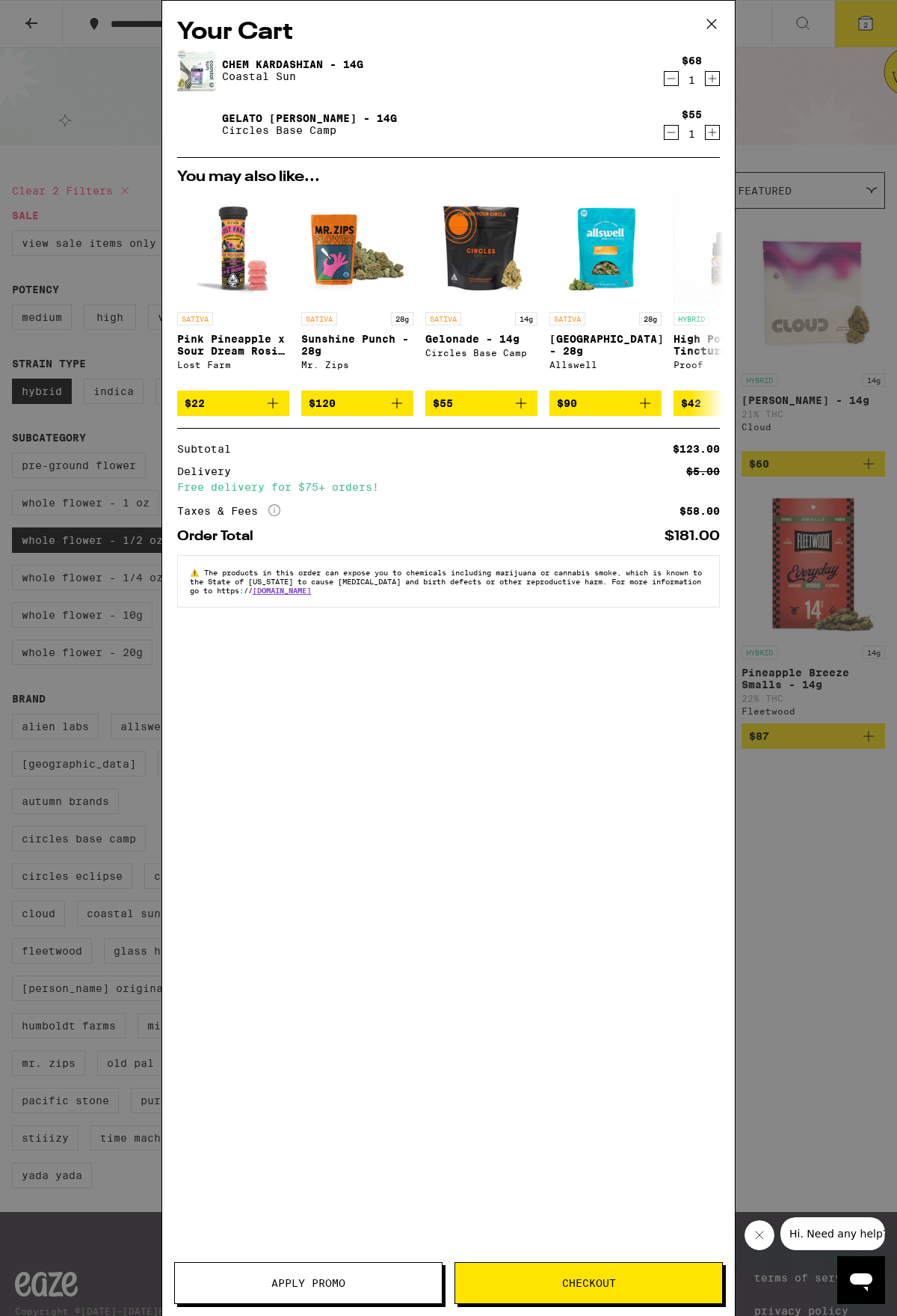
click at [601, 1273] on button "Checkout" at bounding box center [589, 1282] width 269 height 42
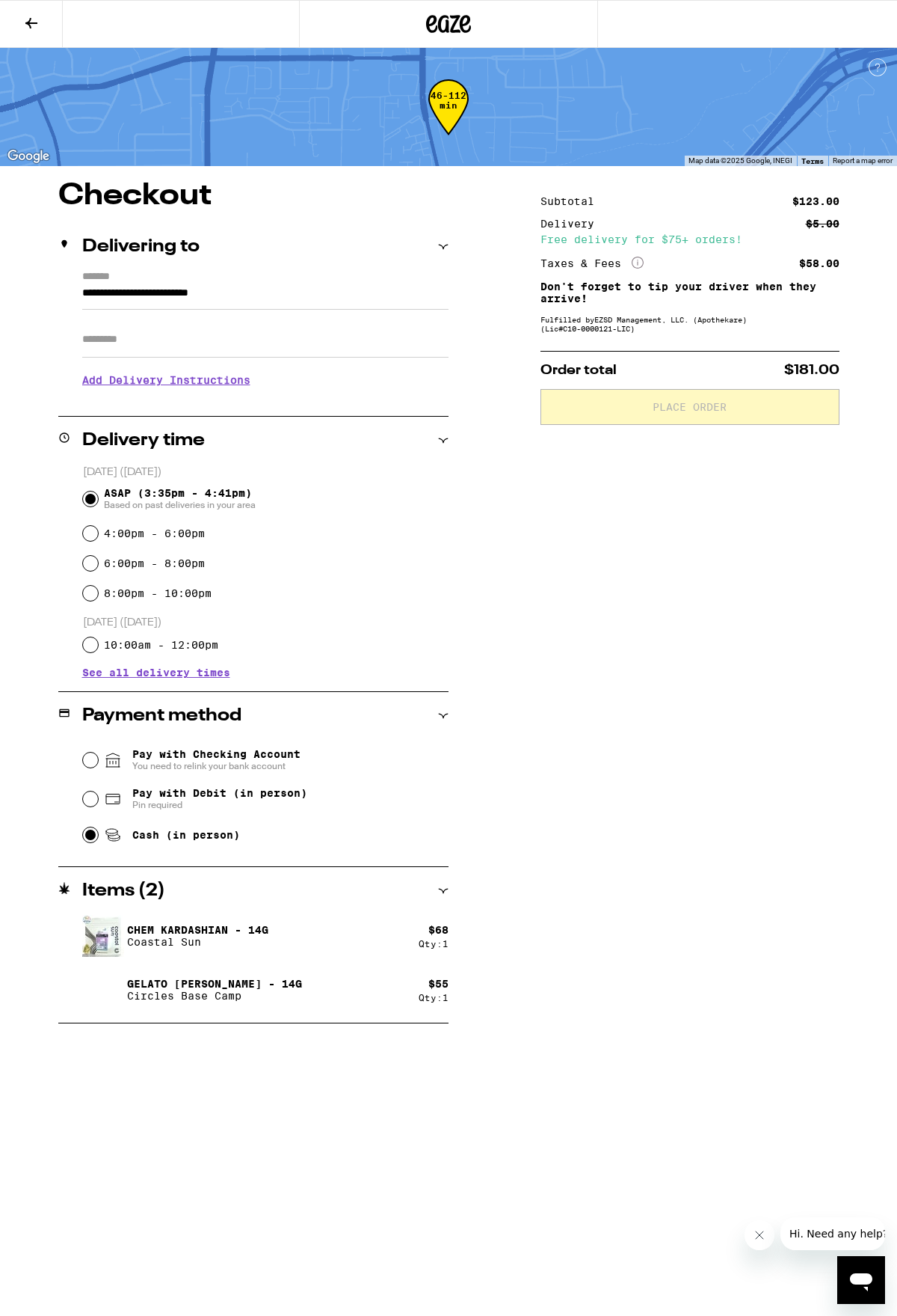
click at [92, 840] on input "Cash (in person)" at bounding box center [91, 835] width 15 height 15
radio input "true"
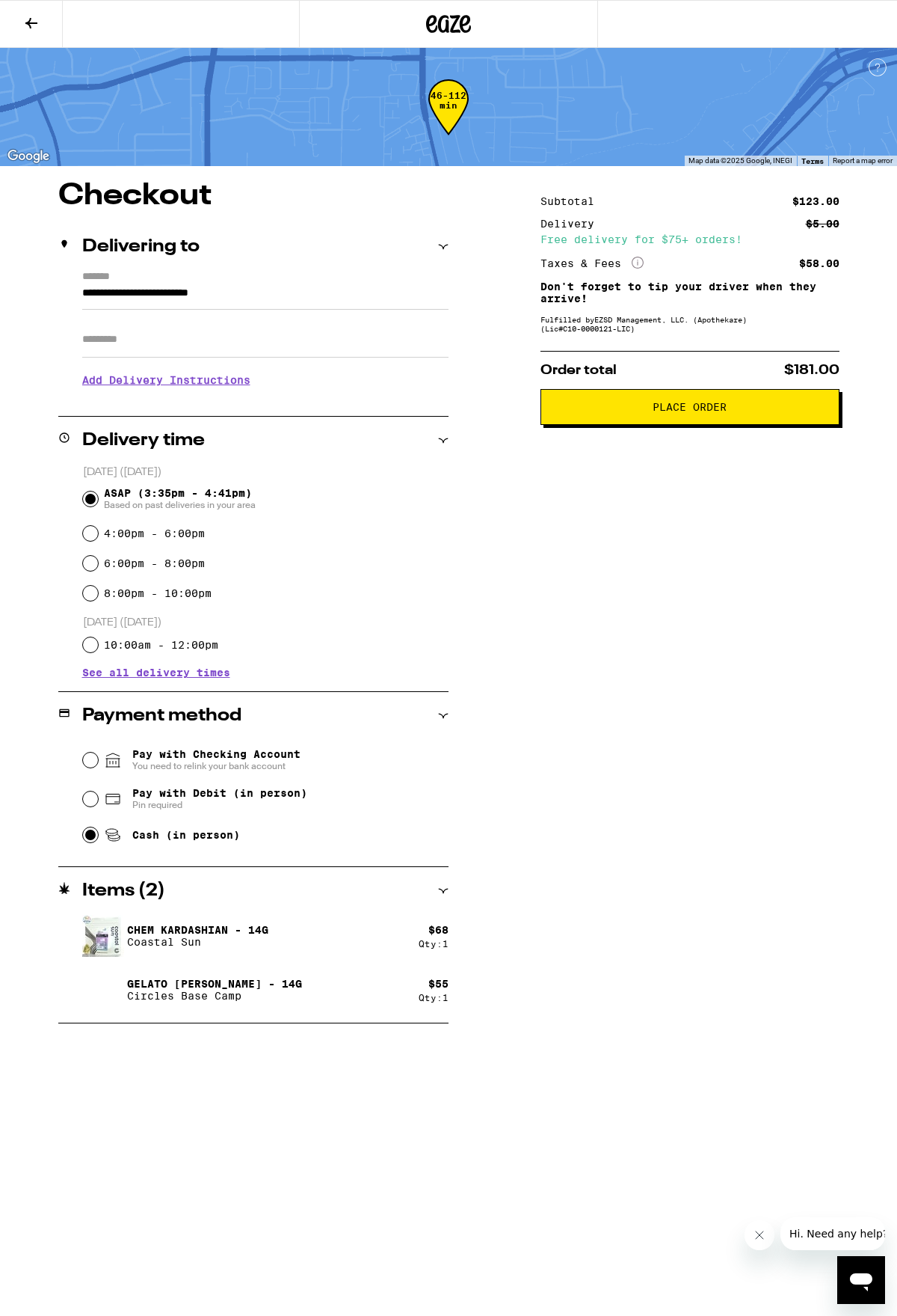
click at [650, 412] on span "Place Order" at bounding box center [690, 407] width 274 height 10
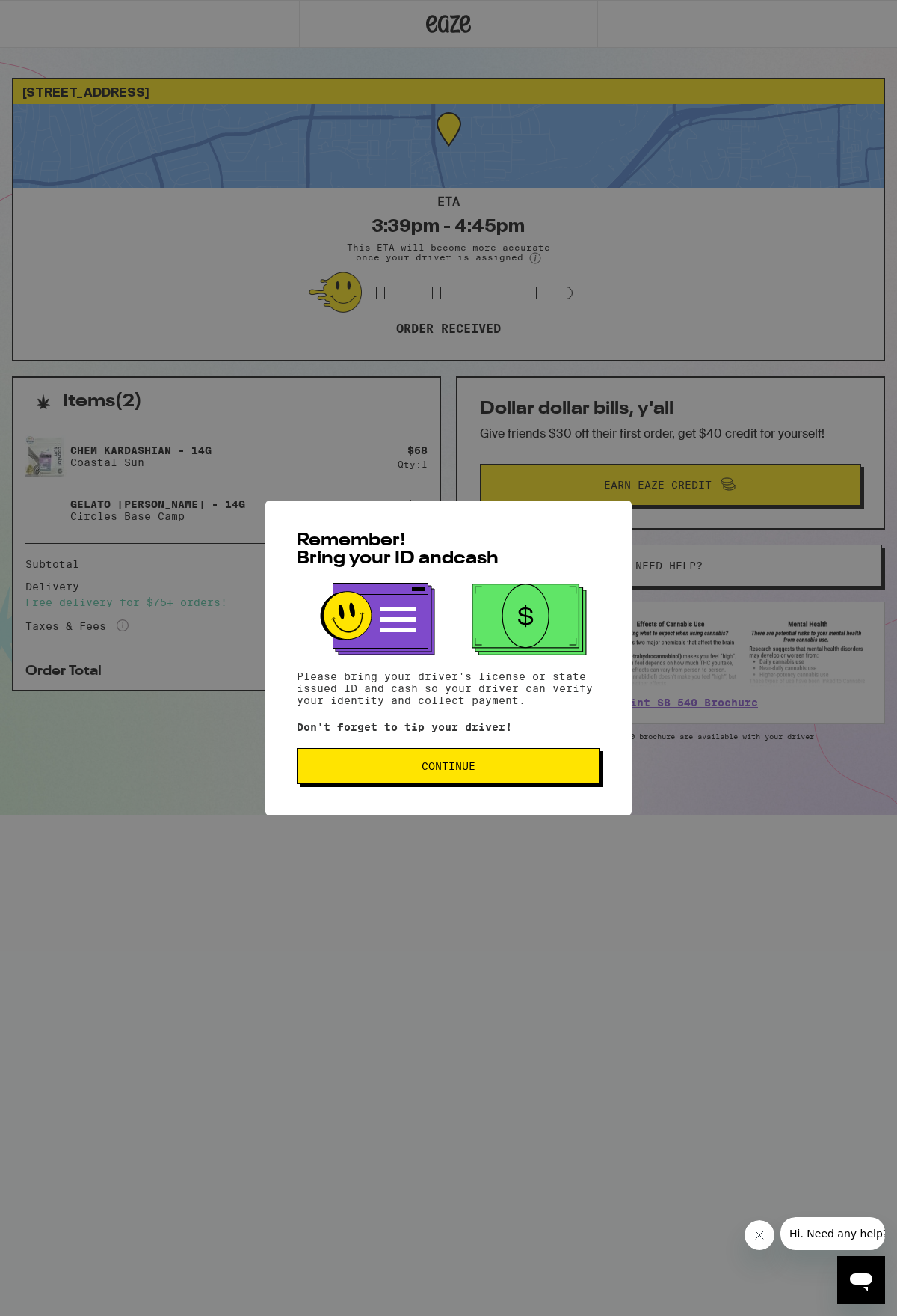
click at [457, 768] on span "Continue" at bounding box center [448, 766] width 54 height 10
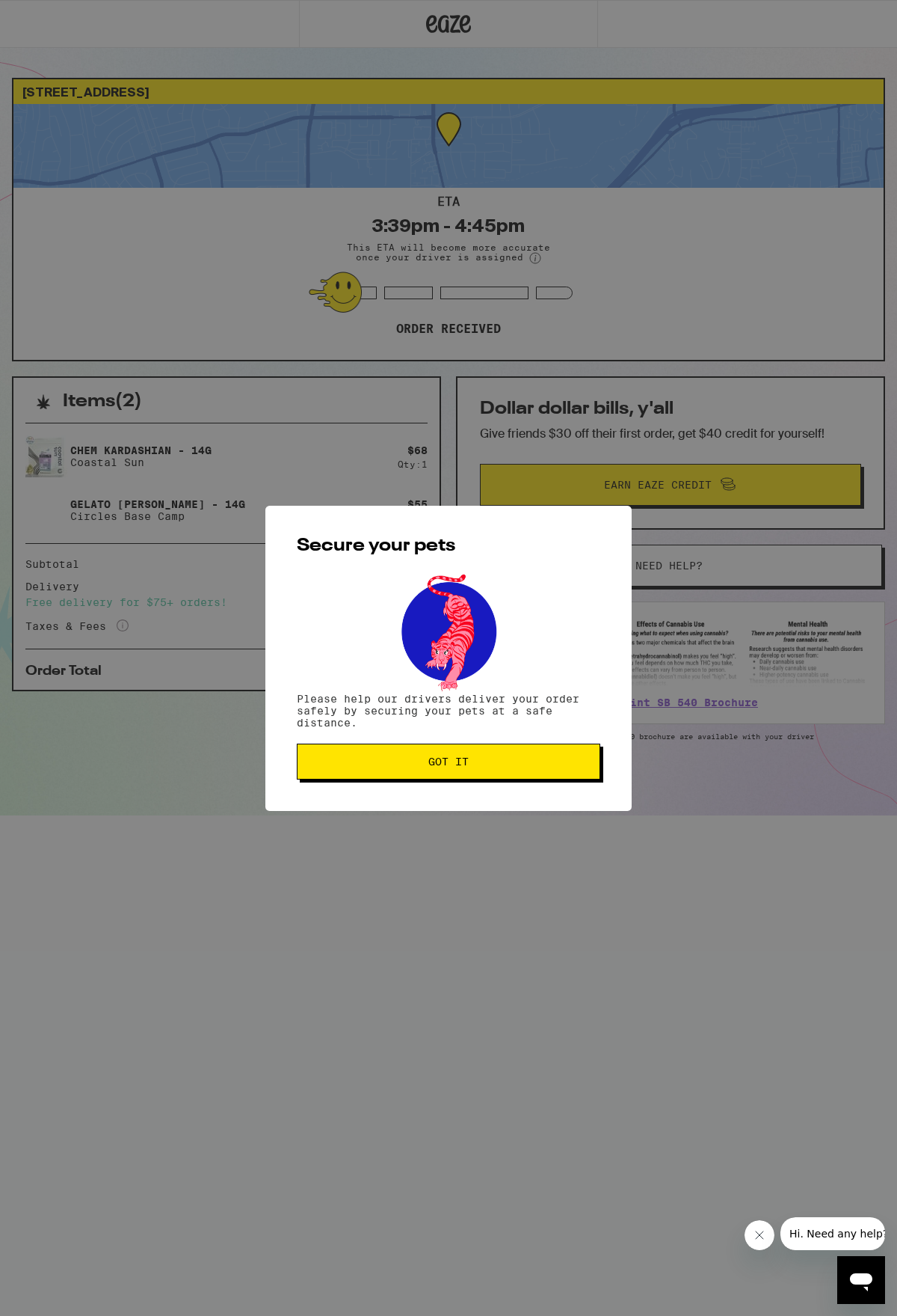
click at [457, 766] on span "Got it" at bounding box center [448, 761] width 40 height 10
